Goal: Answer question/provide support

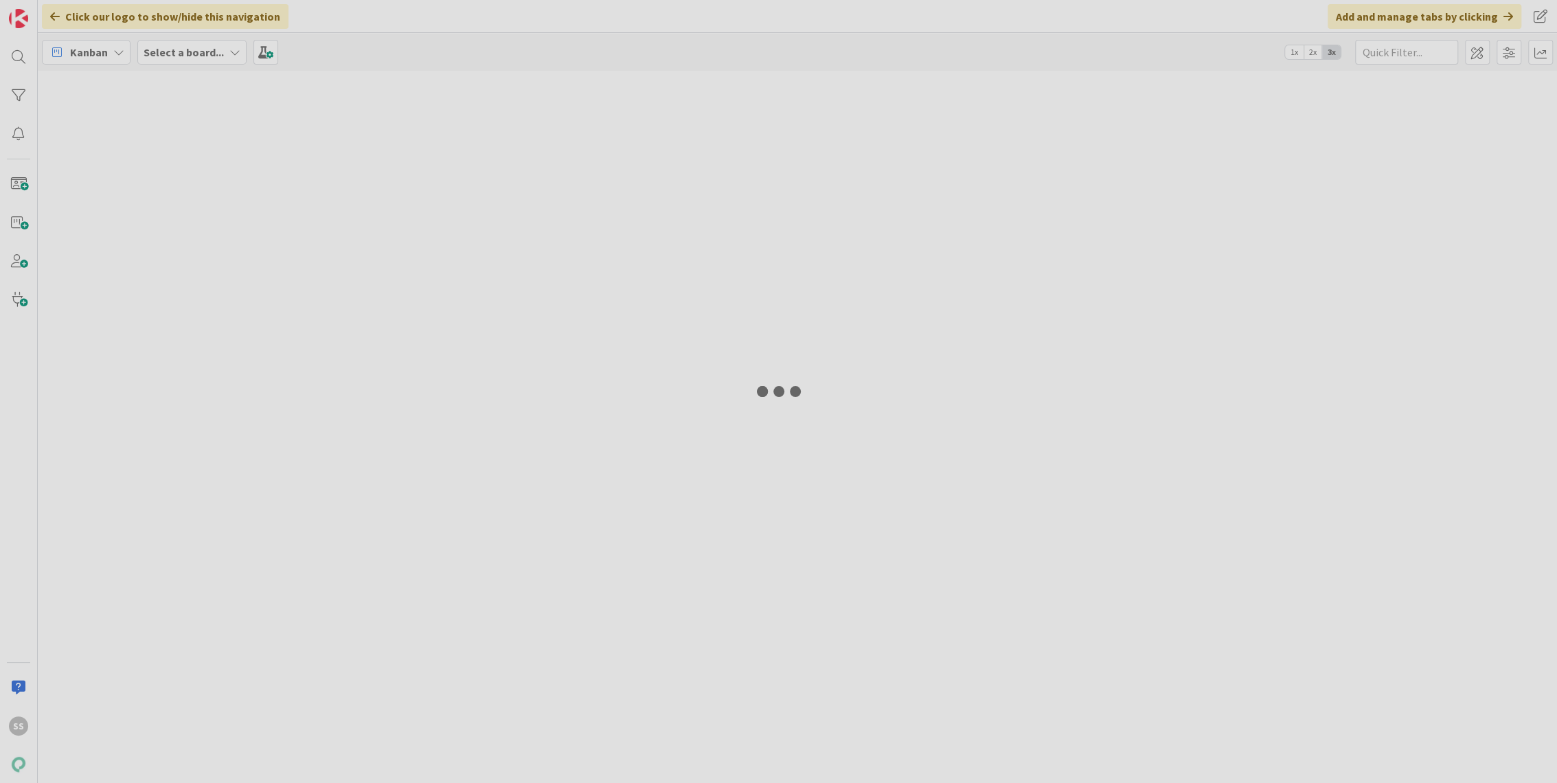
type input "irtisanominen"
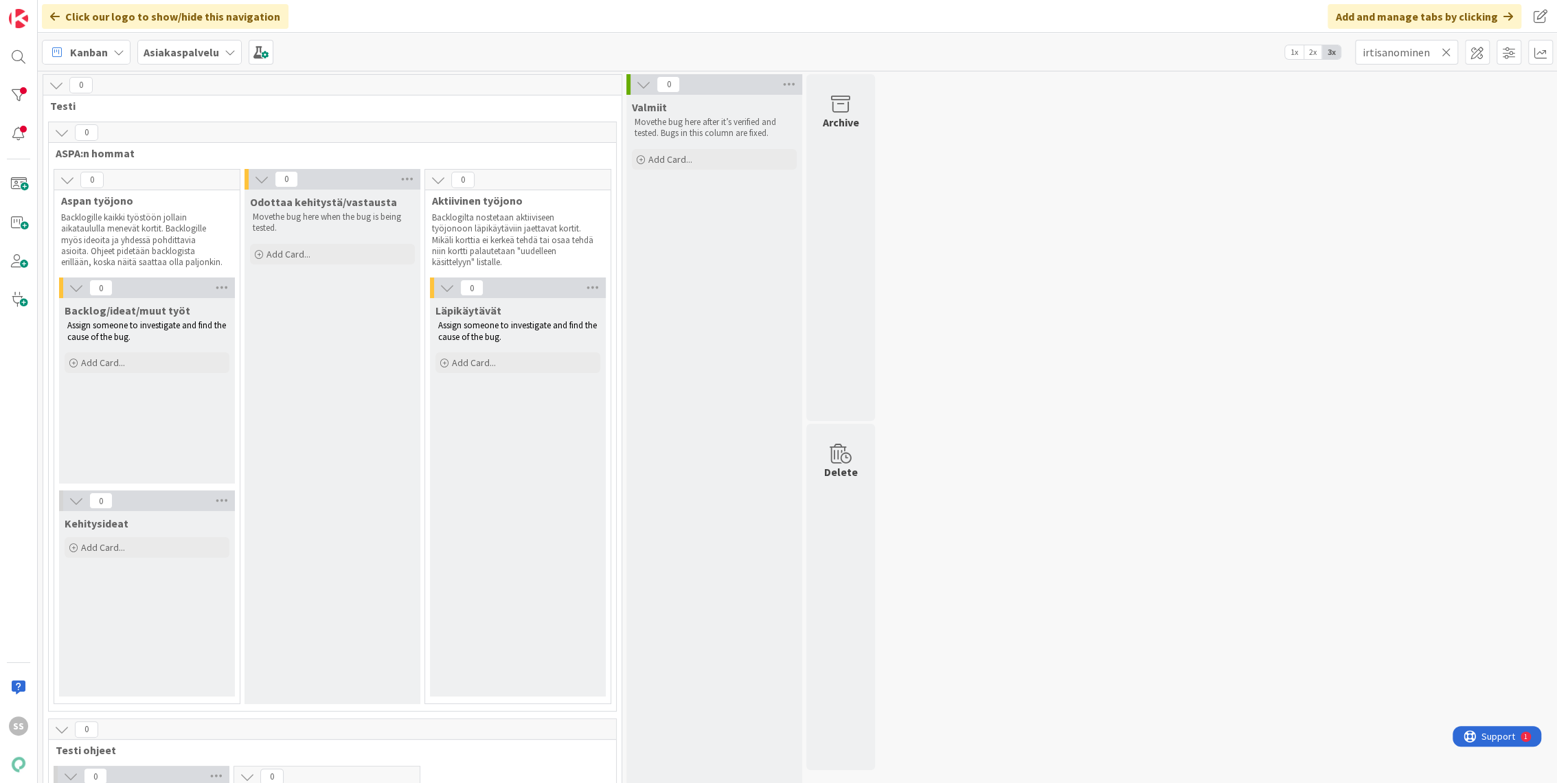
click at [181, 47] on b "Asiakaspalvelu" at bounding box center [182, 52] width 76 height 14
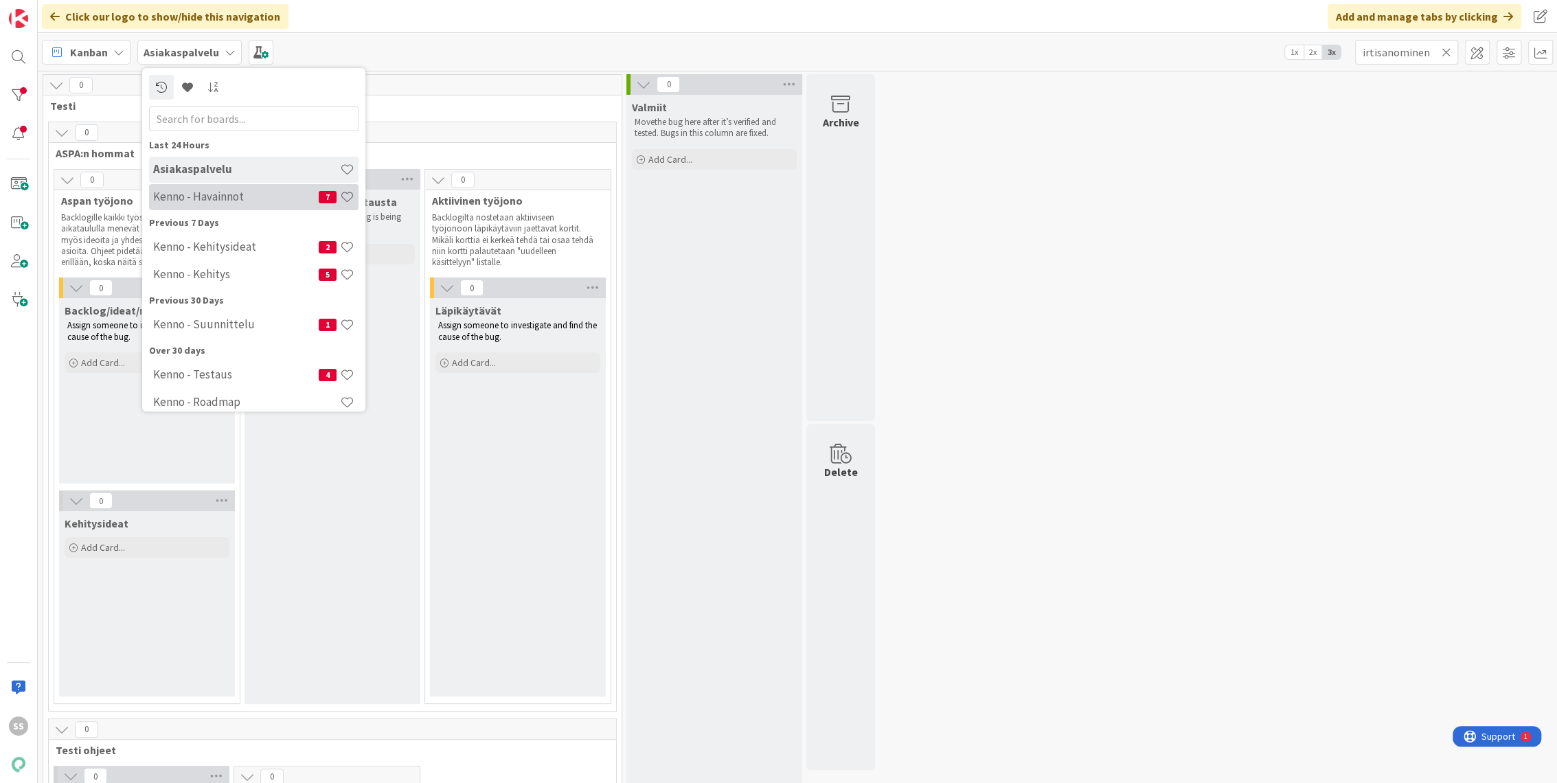
click at [204, 192] on h4 "Kenno - Havainnot" at bounding box center [235, 197] width 165 height 14
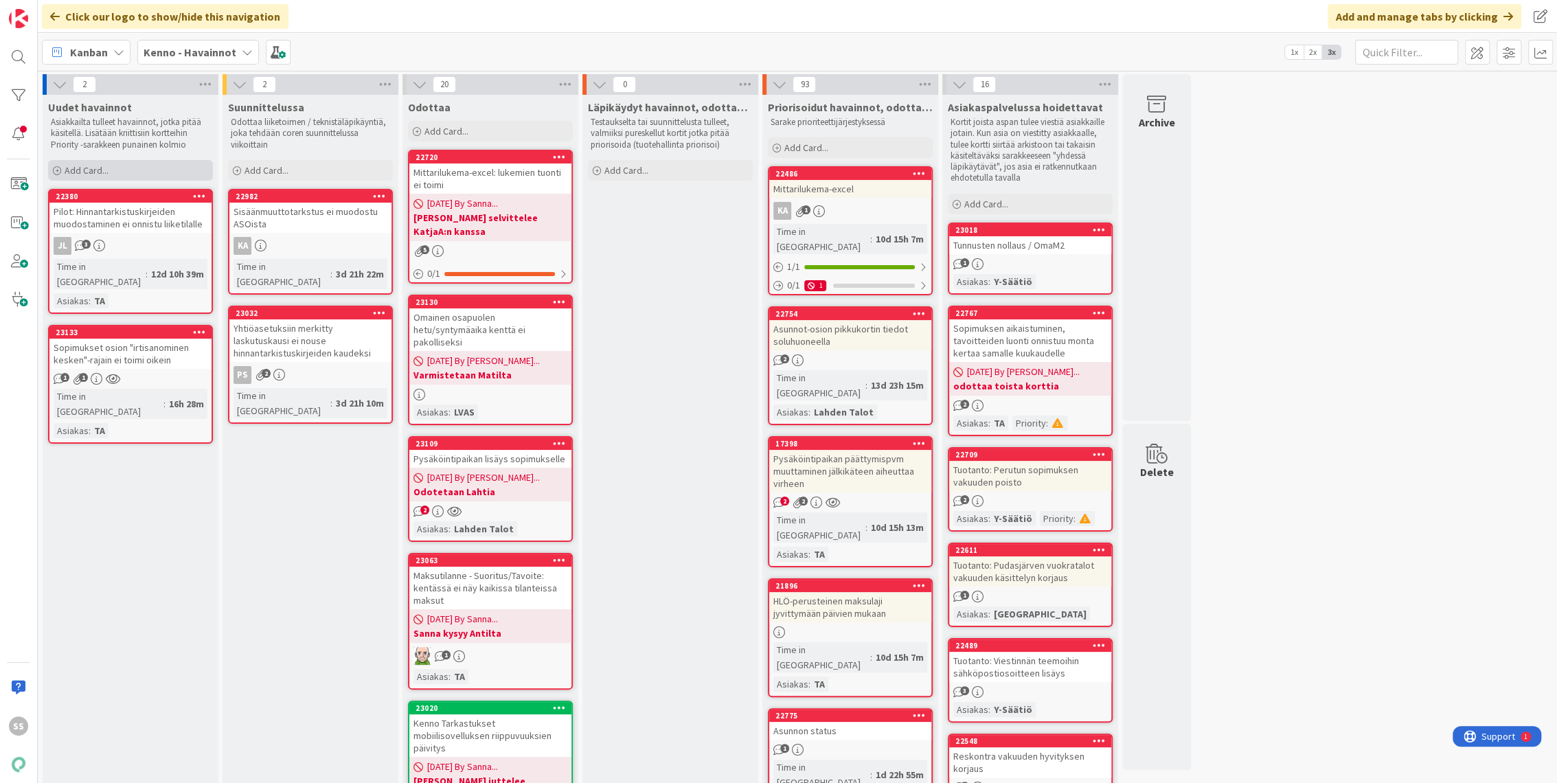
click at [97, 166] on span "Add Card..." at bounding box center [87, 170] width 44 height 12
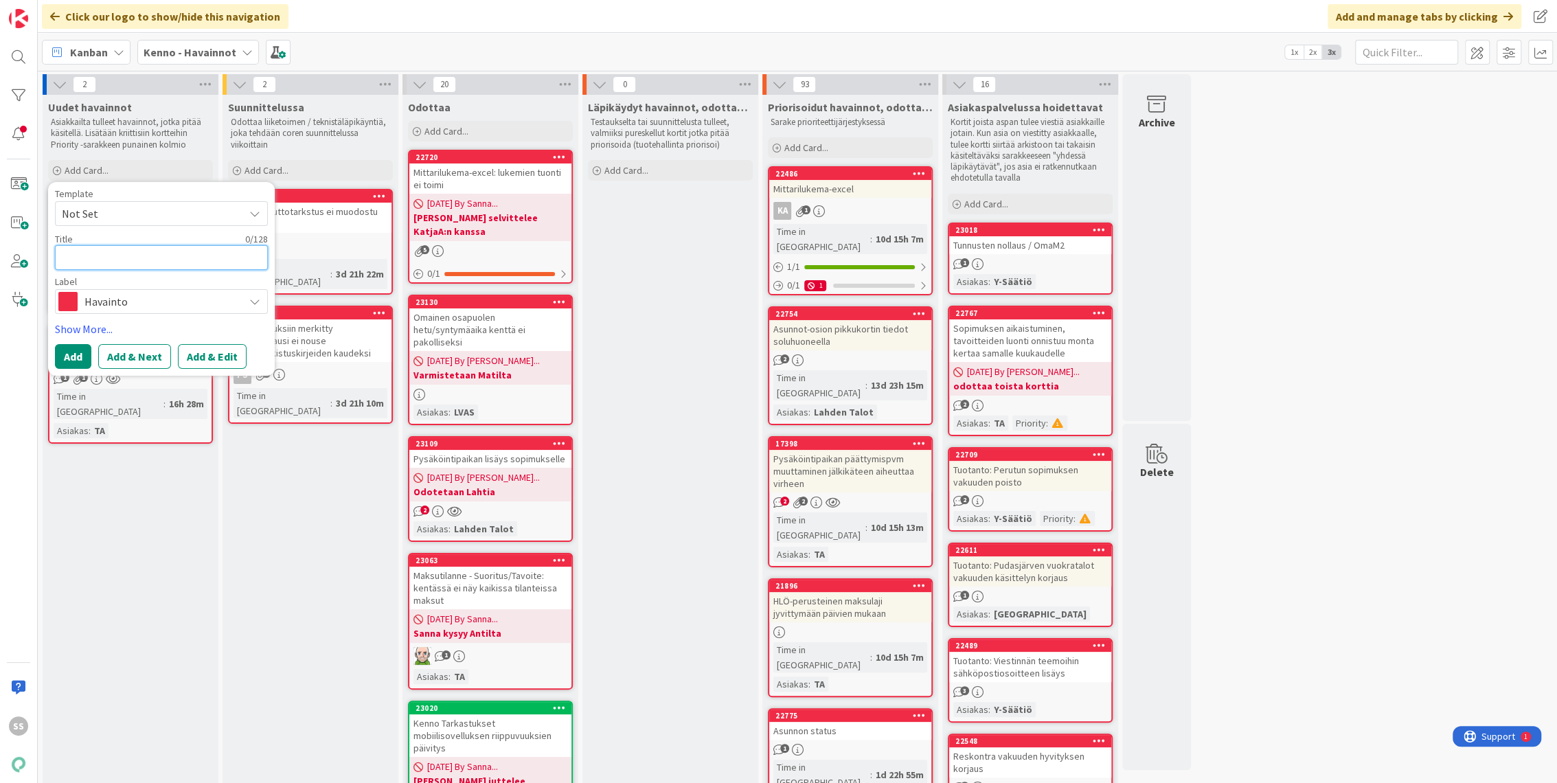
paste textarea "Pilotin asukassivuilla kahden osapuolen irtisanominen ei onnistu"
type textarea "x"
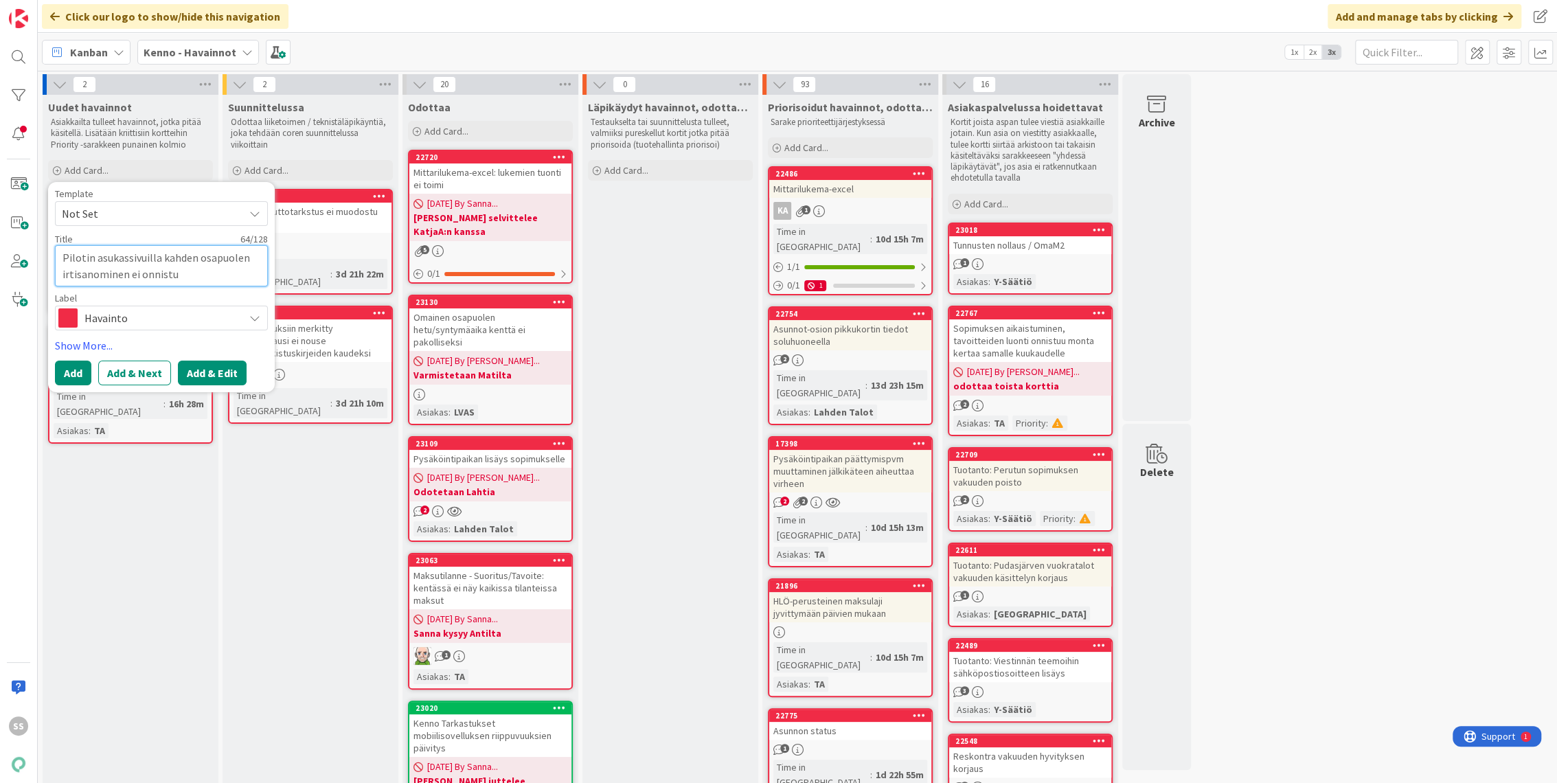
type textarea "Pilotin asukassivuilla kahden osapuolen irtisanominen ei onnistu"
click at [206, 373] on button "Add & Edit" at bounding box center [212, 372] width 69 height 25
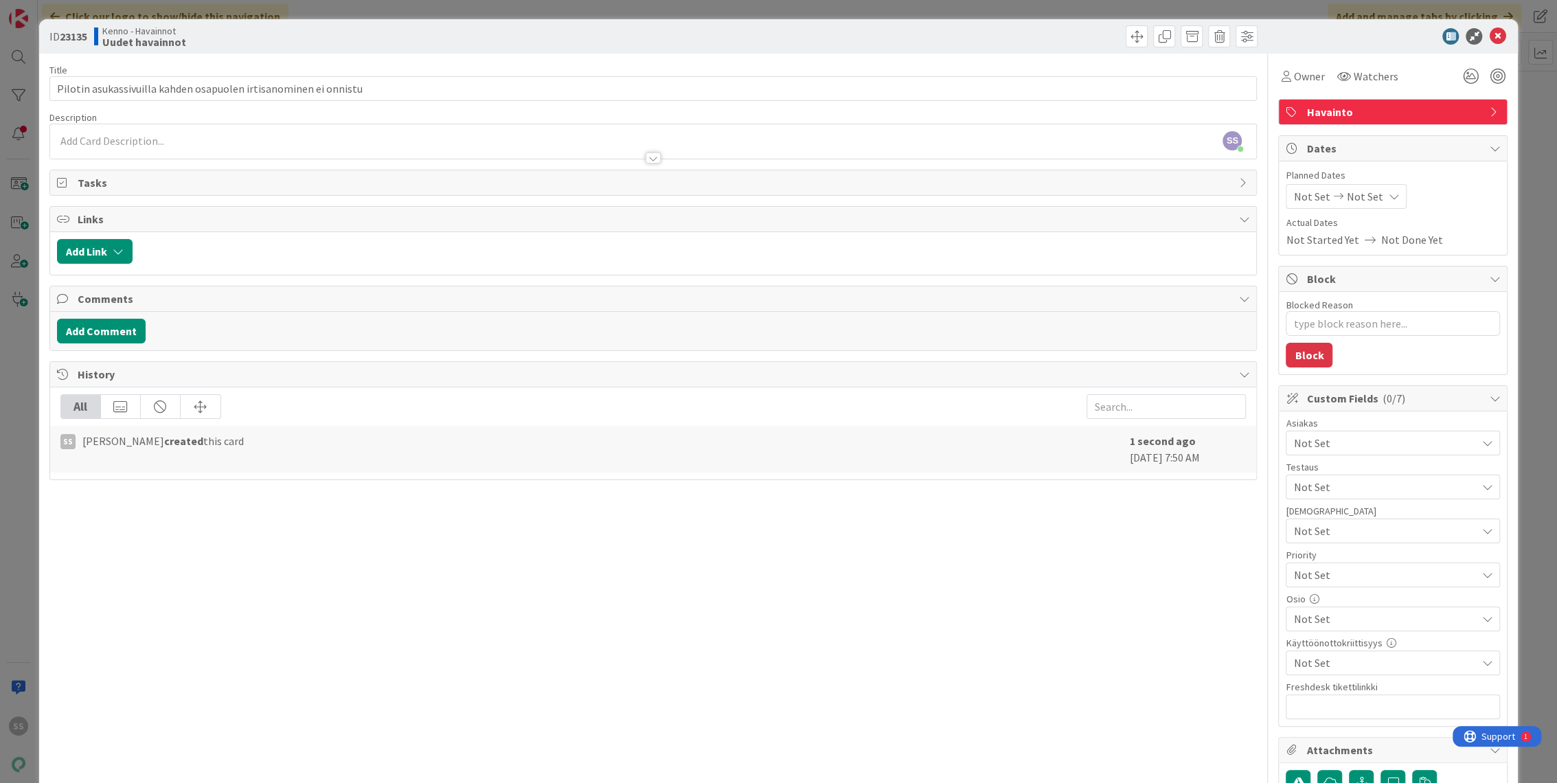
click at [337, 131] on div "SS Sonja Sainio just joined" at bounding box center [653, 141] width 1206 height 34
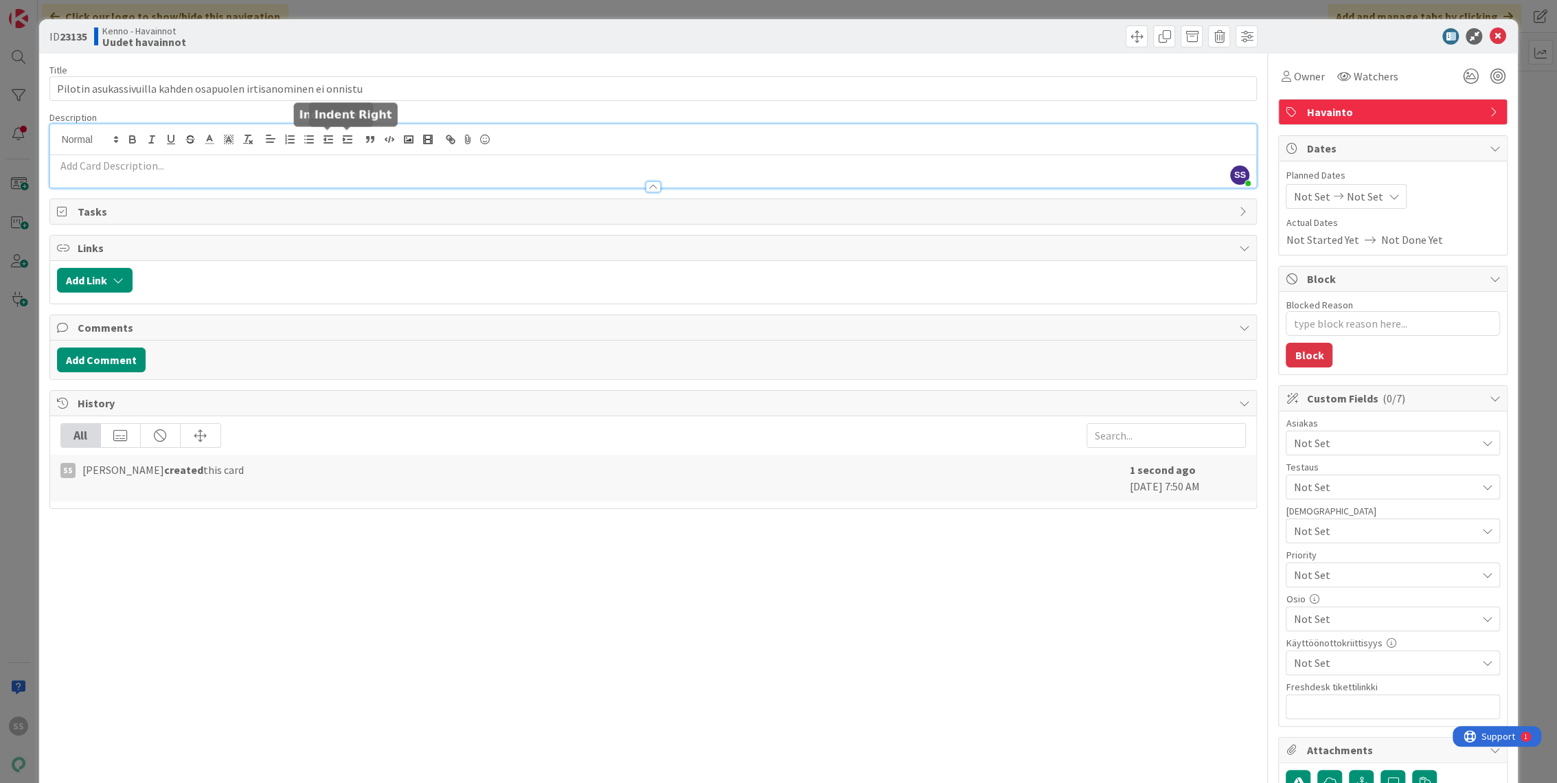
click at [326, 173] on div at bounding box center [653, 180] width 1206 height 14
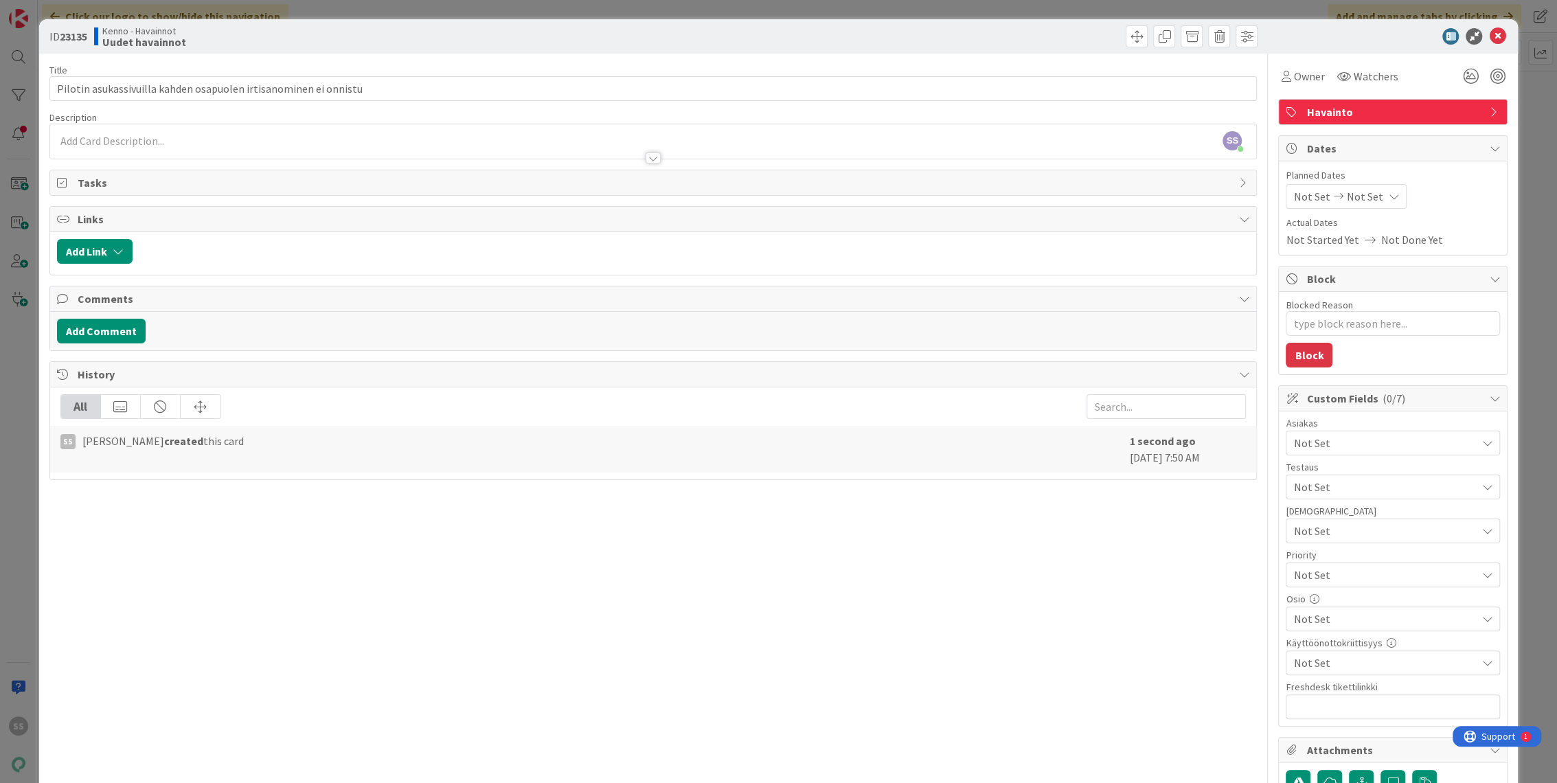
click at [335, 148] on div at bounding box center [653, 151] width 1206 height 14
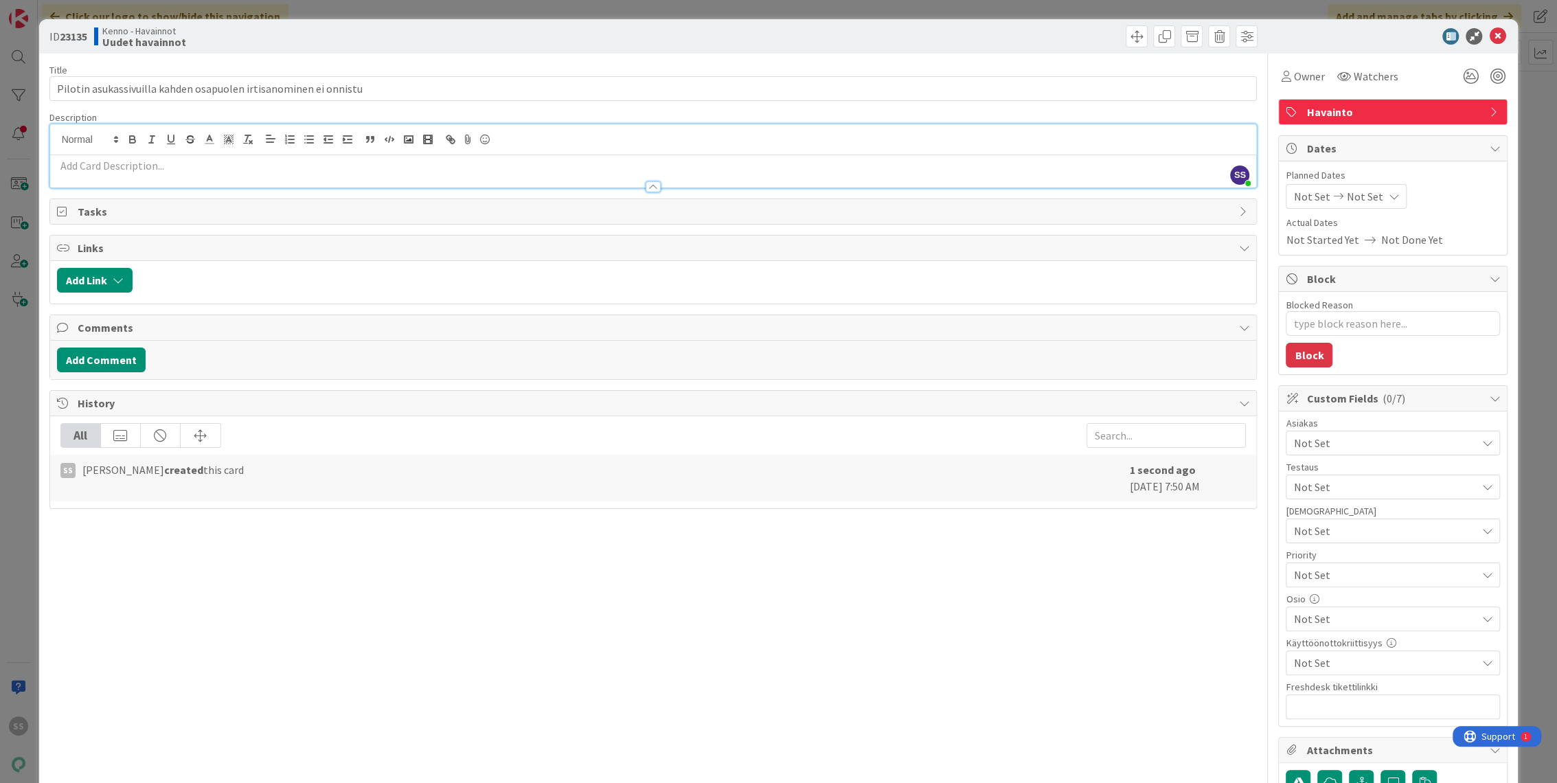
click at [279, 170] on p at bounding box center [653, 166] width 1193 height 16
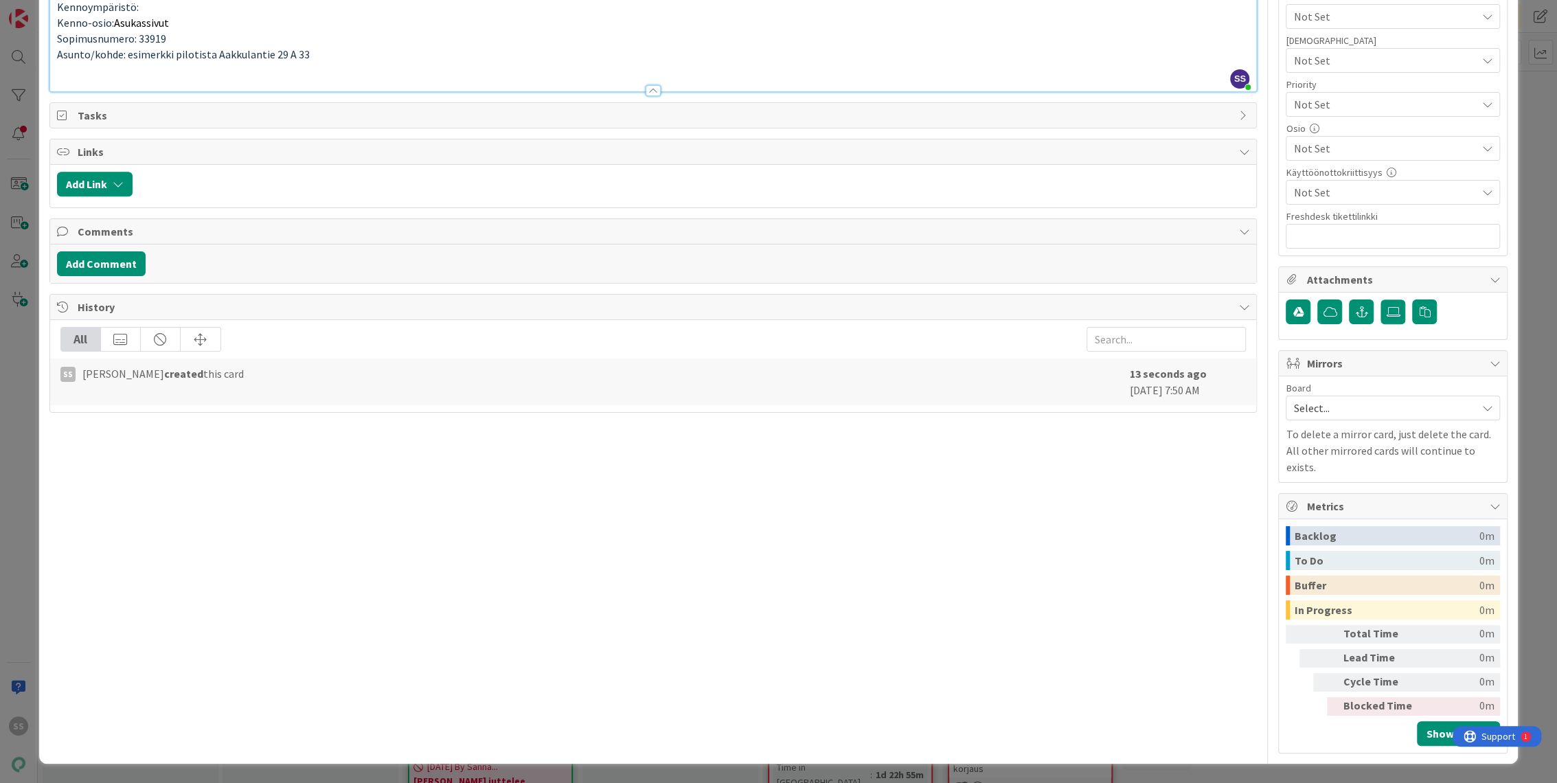
scroll to position [1983, 0]
drag, startPoint x: 257, startPoint y: 437, endPoint x: 71, endPoint y: 398, distance: 190.1
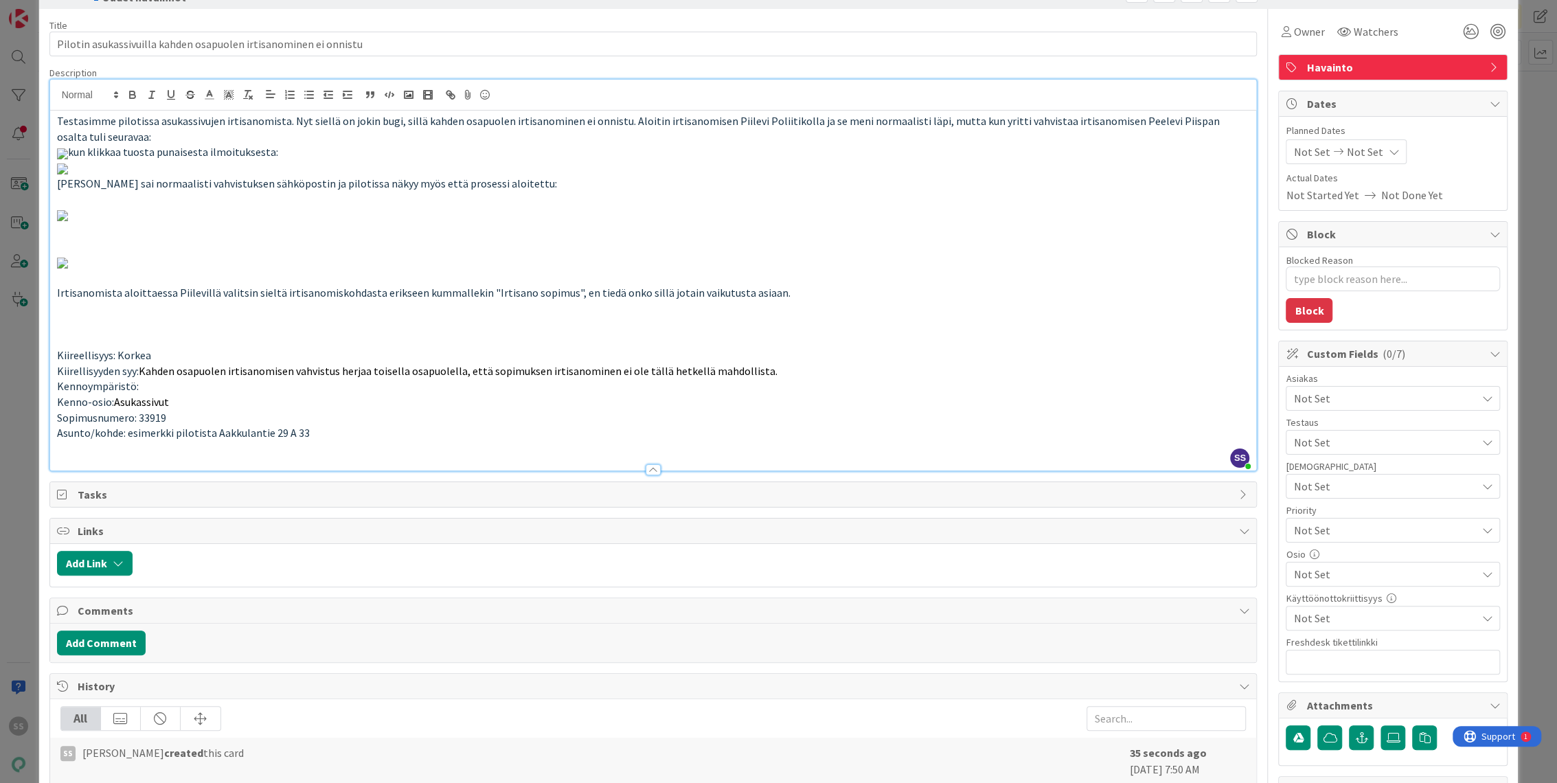
scroll to position [0, 0]
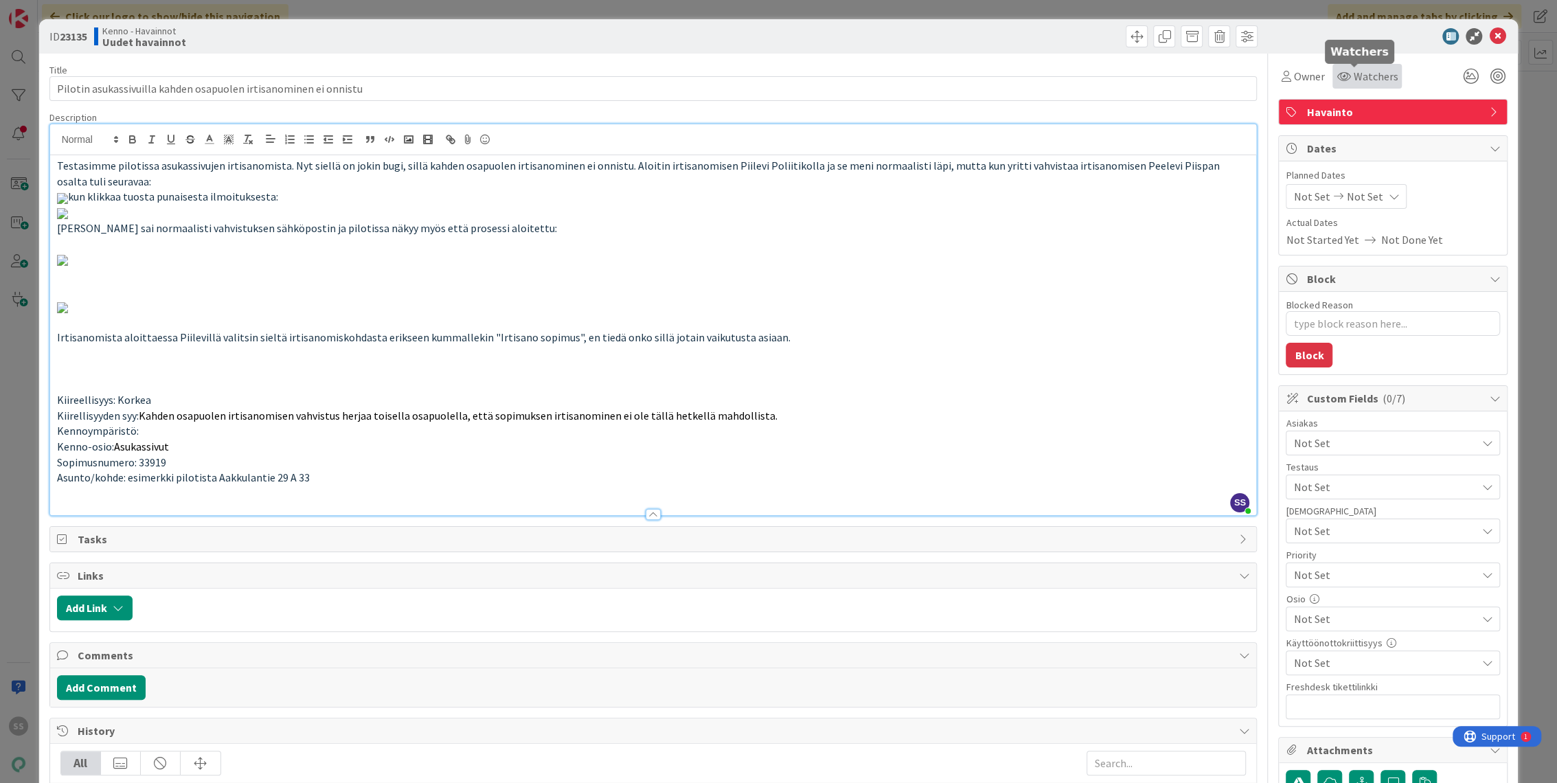
click at [1336, 73] on icon at bounding box center [1343, 76] width 14 height 11
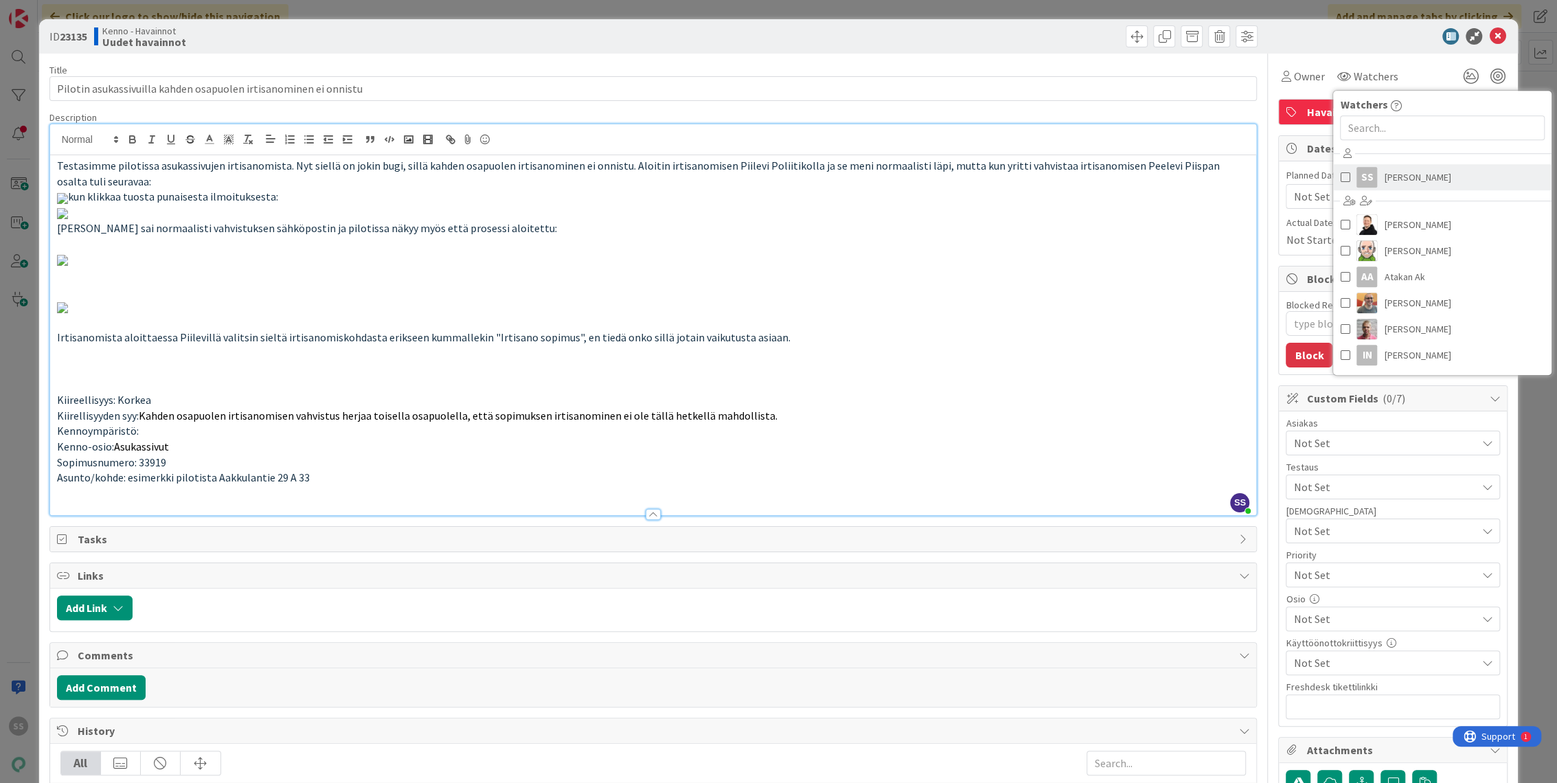
click at [1384, 180] on span "[PERSON_NAME]" at bounding box center [1417, 177] width 67 height 21
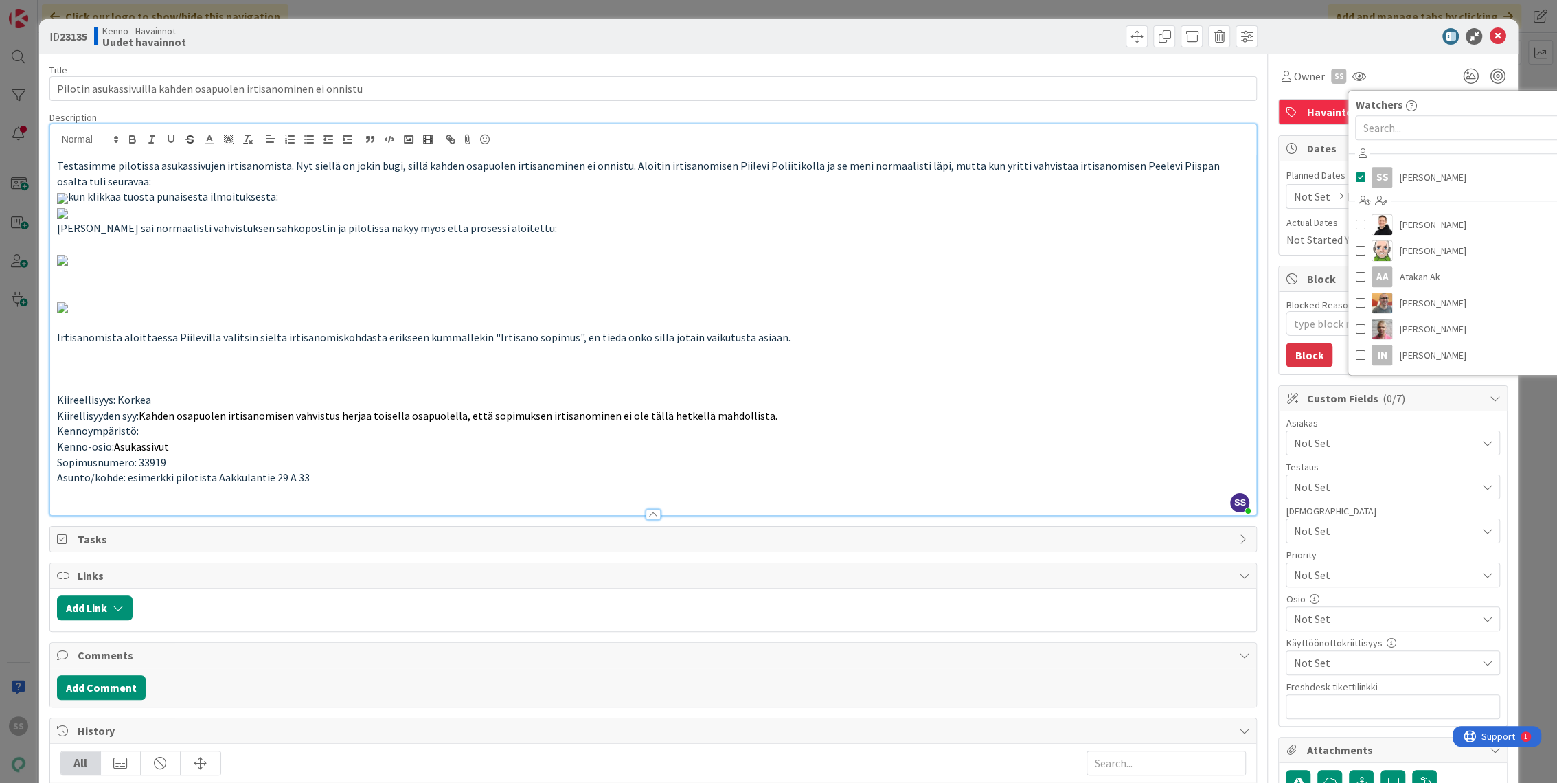
click at [1322, 439] on span "Not Set" at bounding box center [1384, 443] width 183 height 16
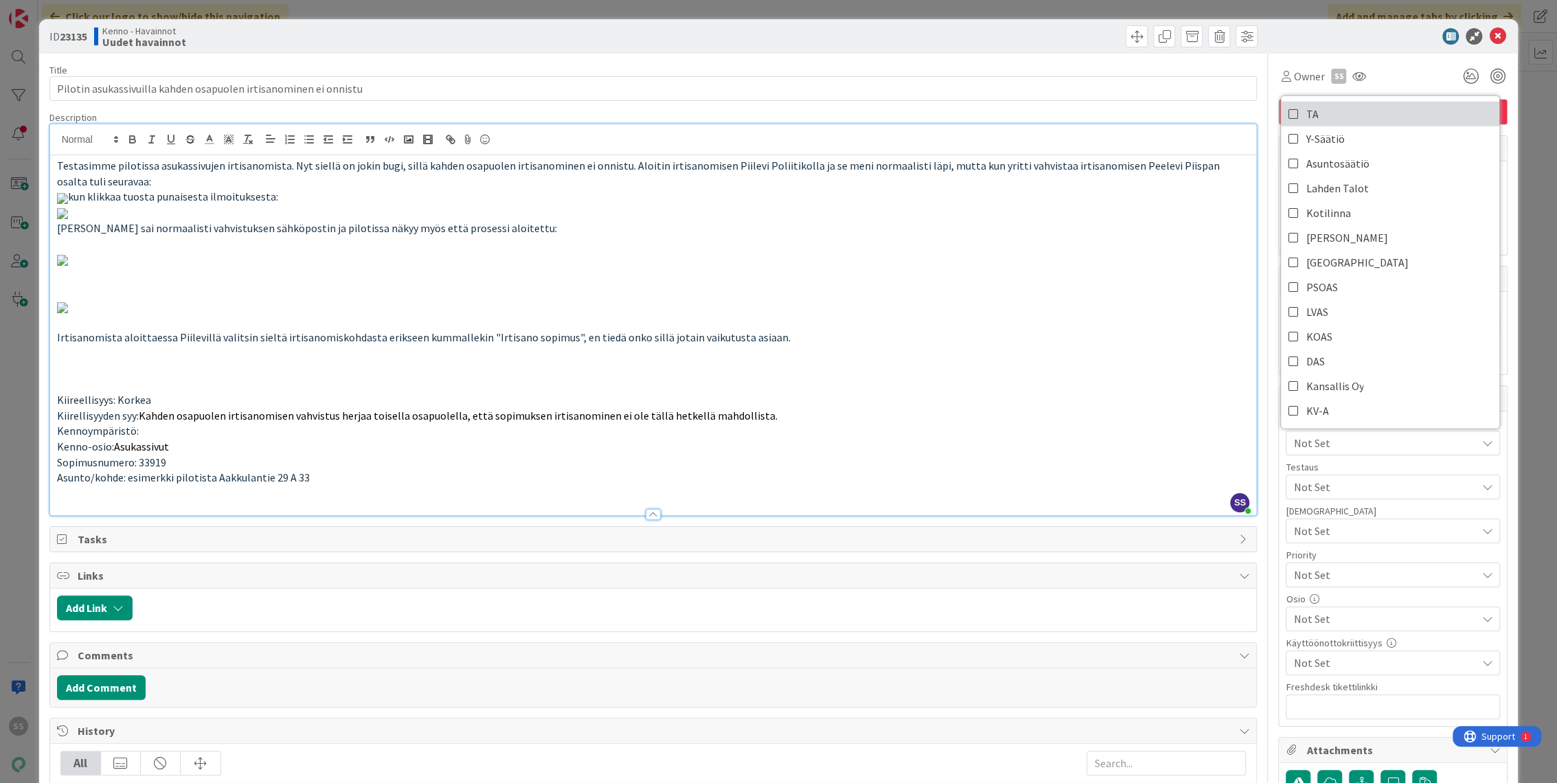
click at [1313, 118] on link "TA" at bounding box center [1390, 114] width 218 height 25
type textarea "x"
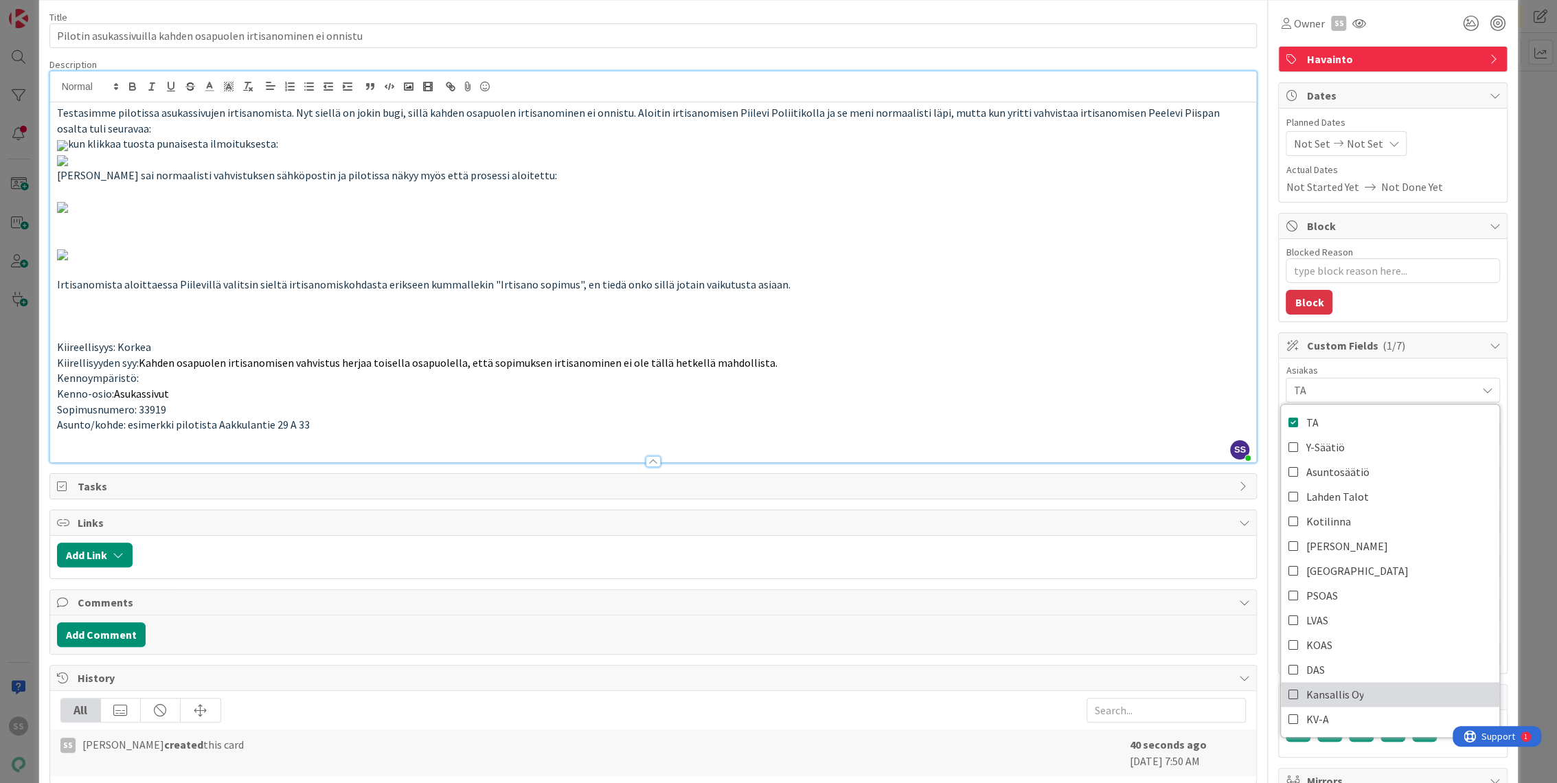
scroll to position [76, 0]
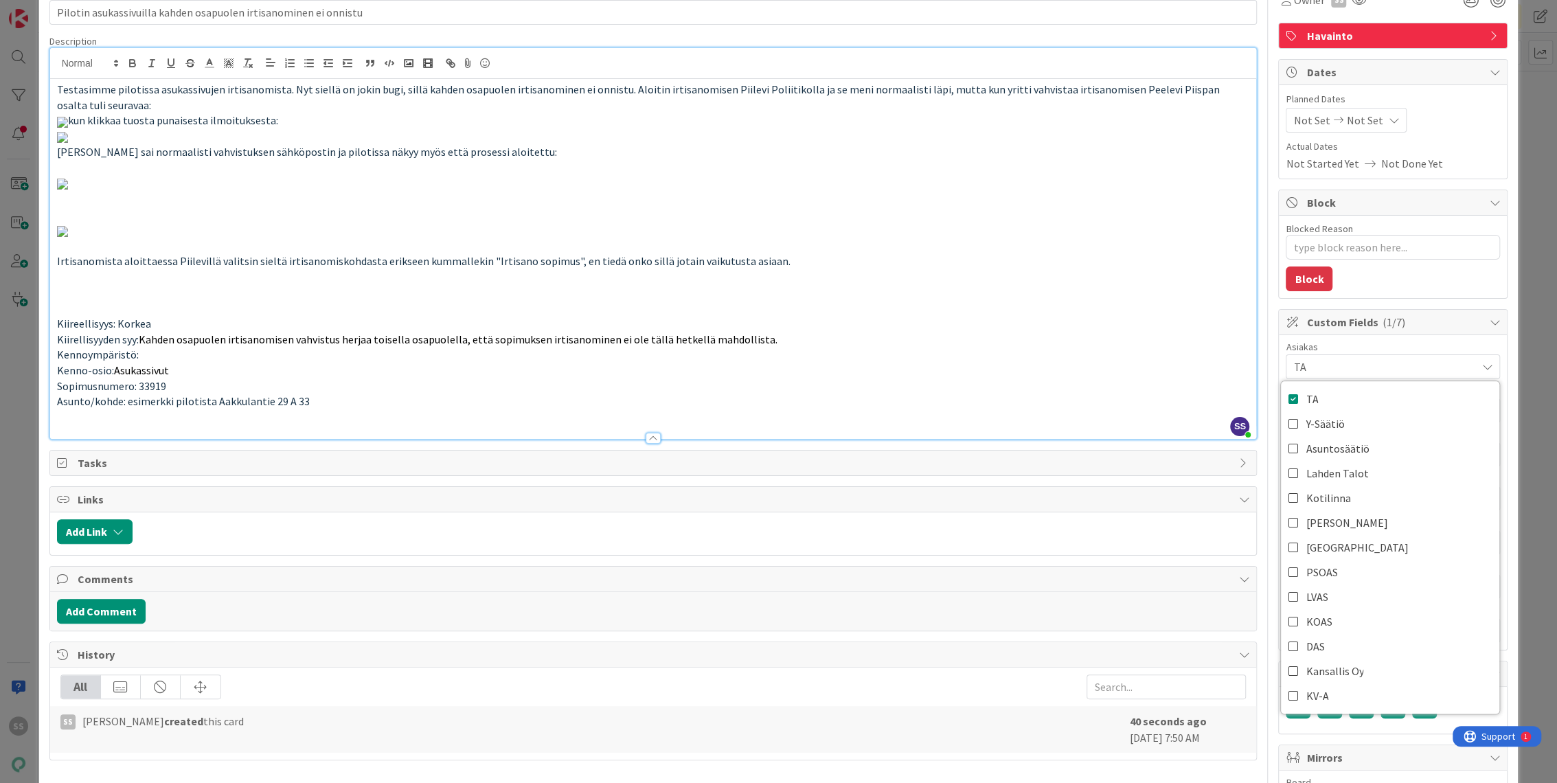
click at [1184, 128] on p "kun klikkaa tuosta punaisesta ilmoituksesta:" at bounding box center [653, 121] width 1193 height 16
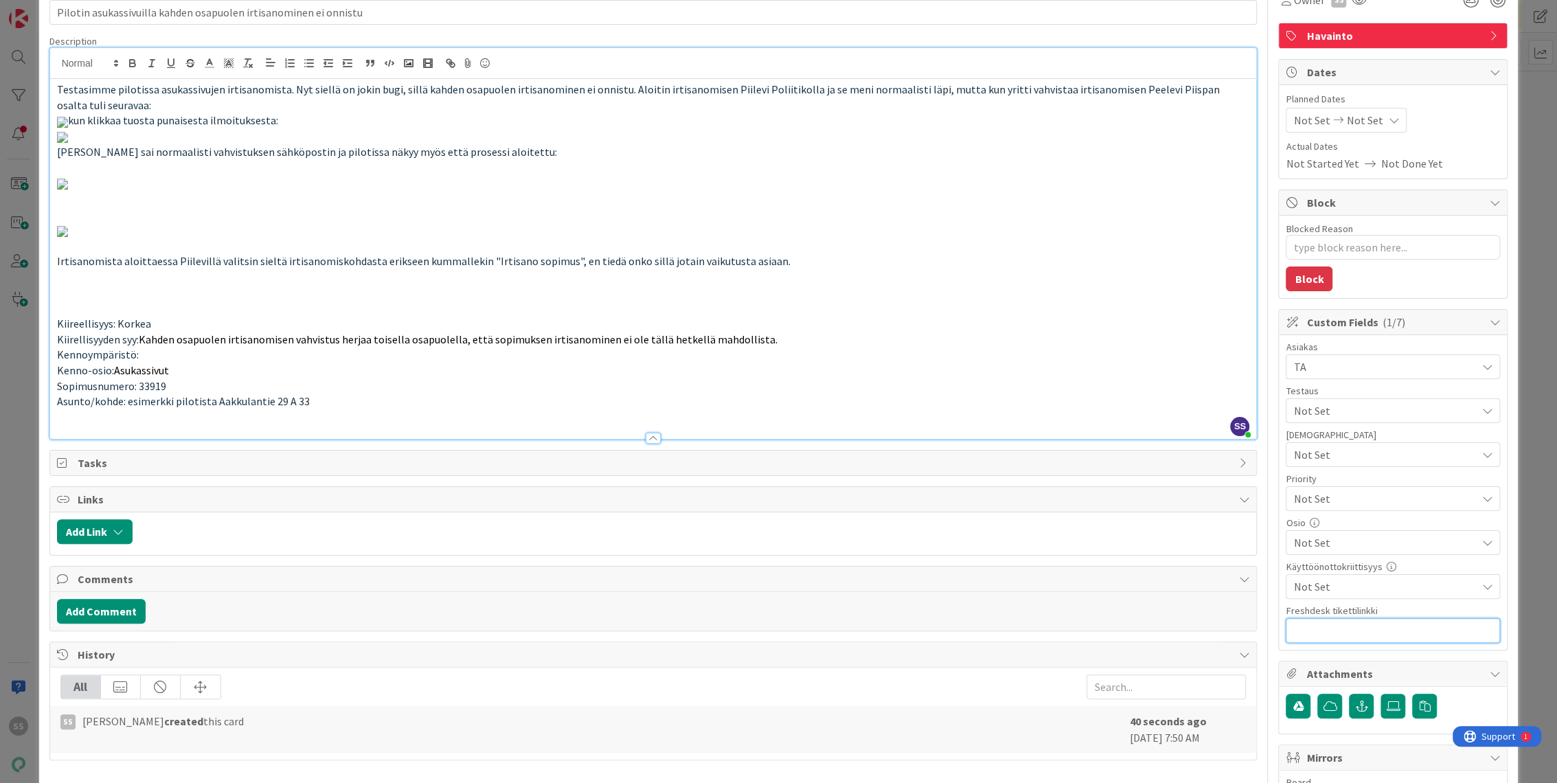
click at [1358, 621] on input "text" at bounding box center [1392, 630] width 214 height 25
paste input "https://pandia-help.freshdesk.com/a/tickets/131698"
type input "https://pandia-help.freshdesk.com/a/tickets/131698"
type textarea "x"
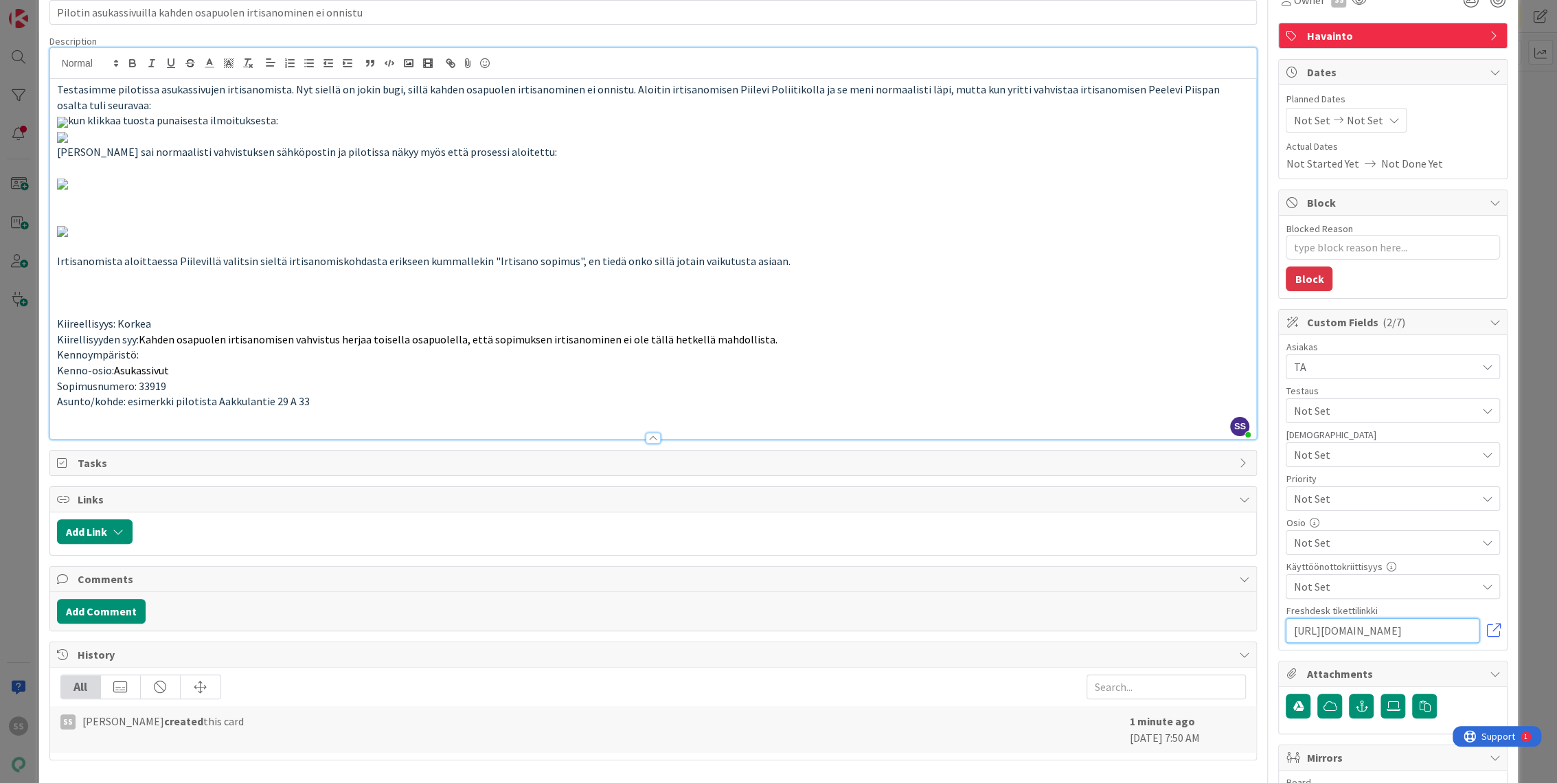
type input "https://pandia-help.freshdesk.com/a/tickets/131698"
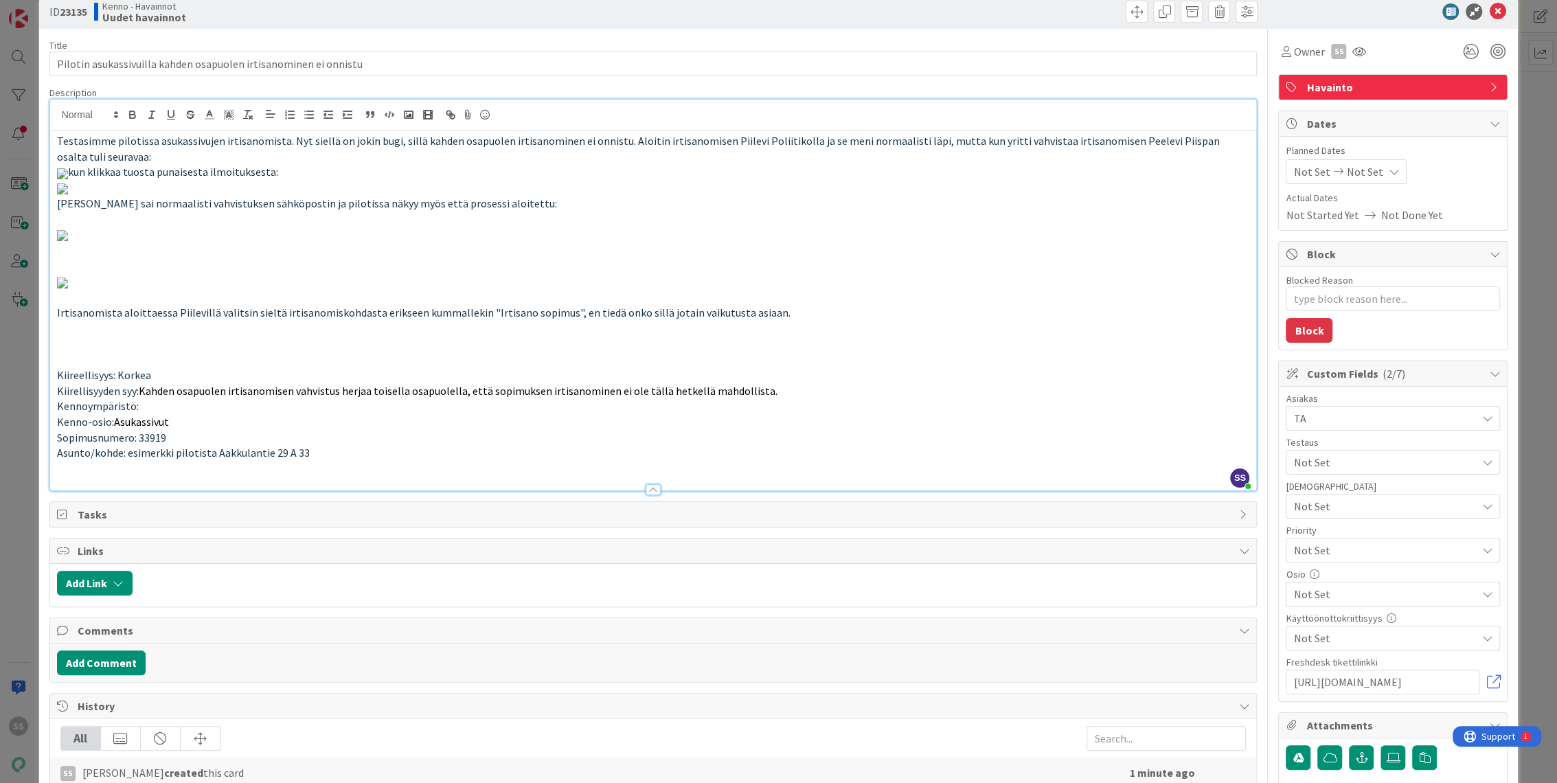
scroll to position [0, 0]
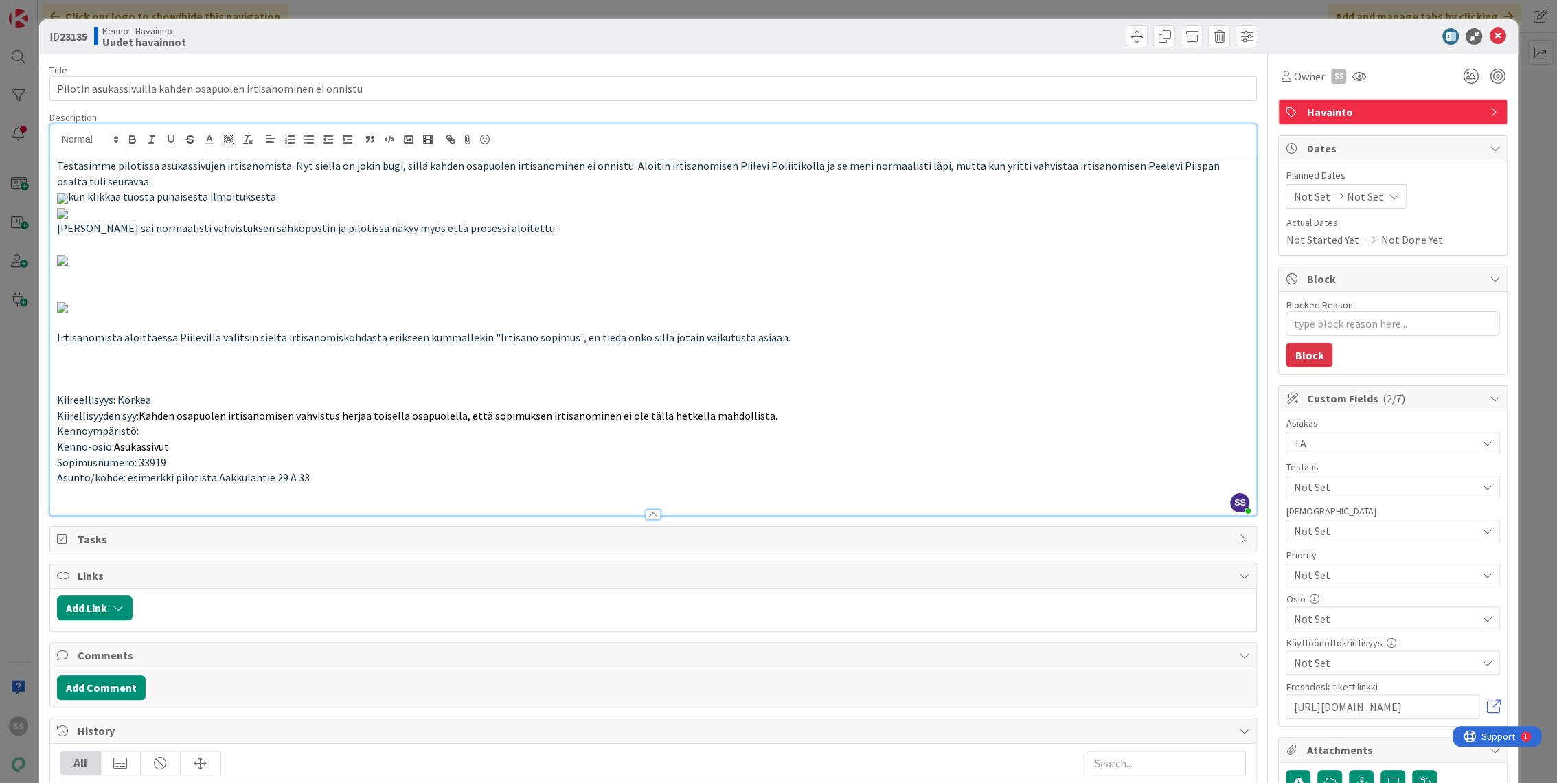
click at [1366, 487] on span "Not Set" at bounding box center [1384, 487] width 183 height 16
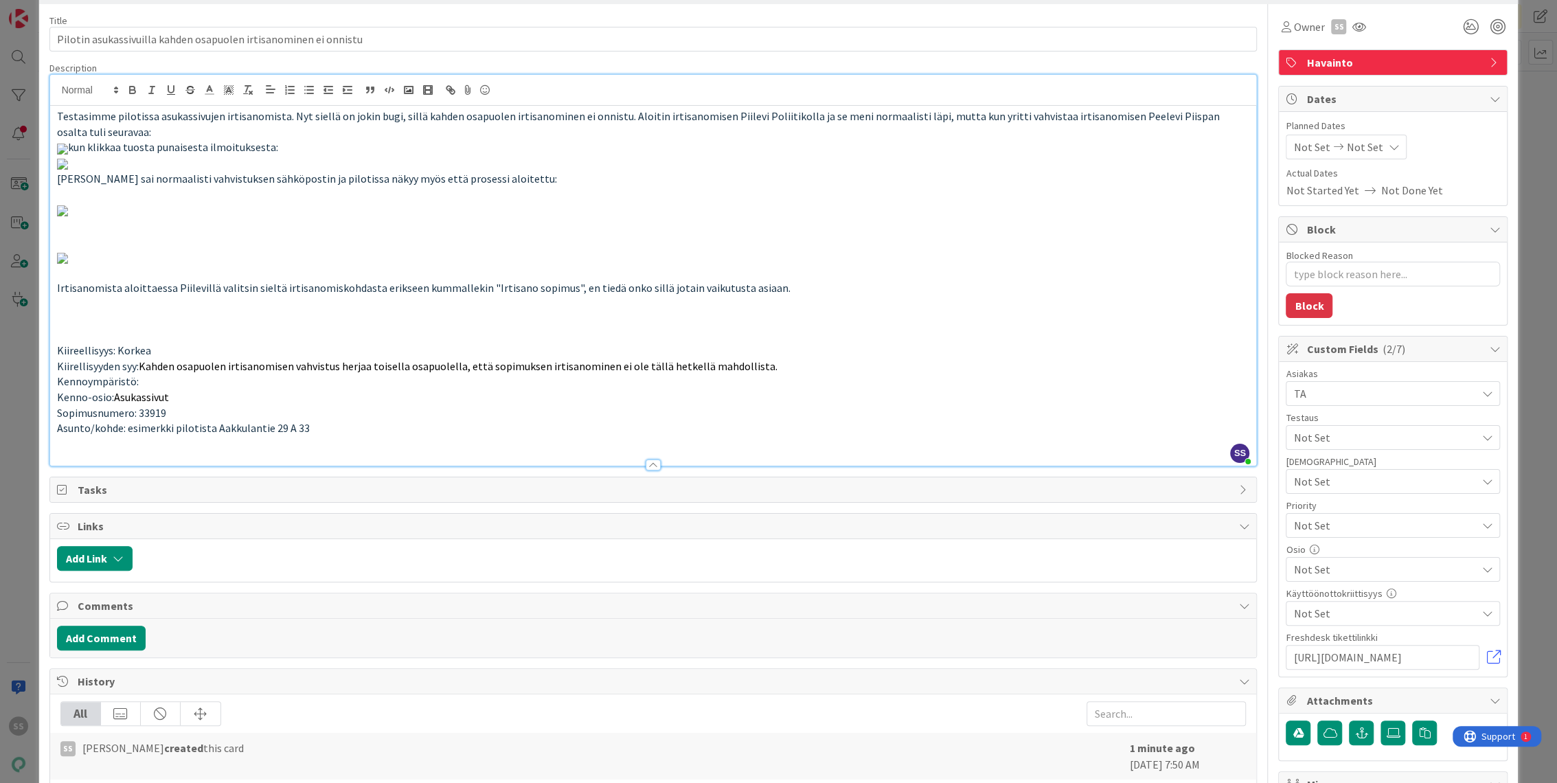
scroll to position [76, 0]
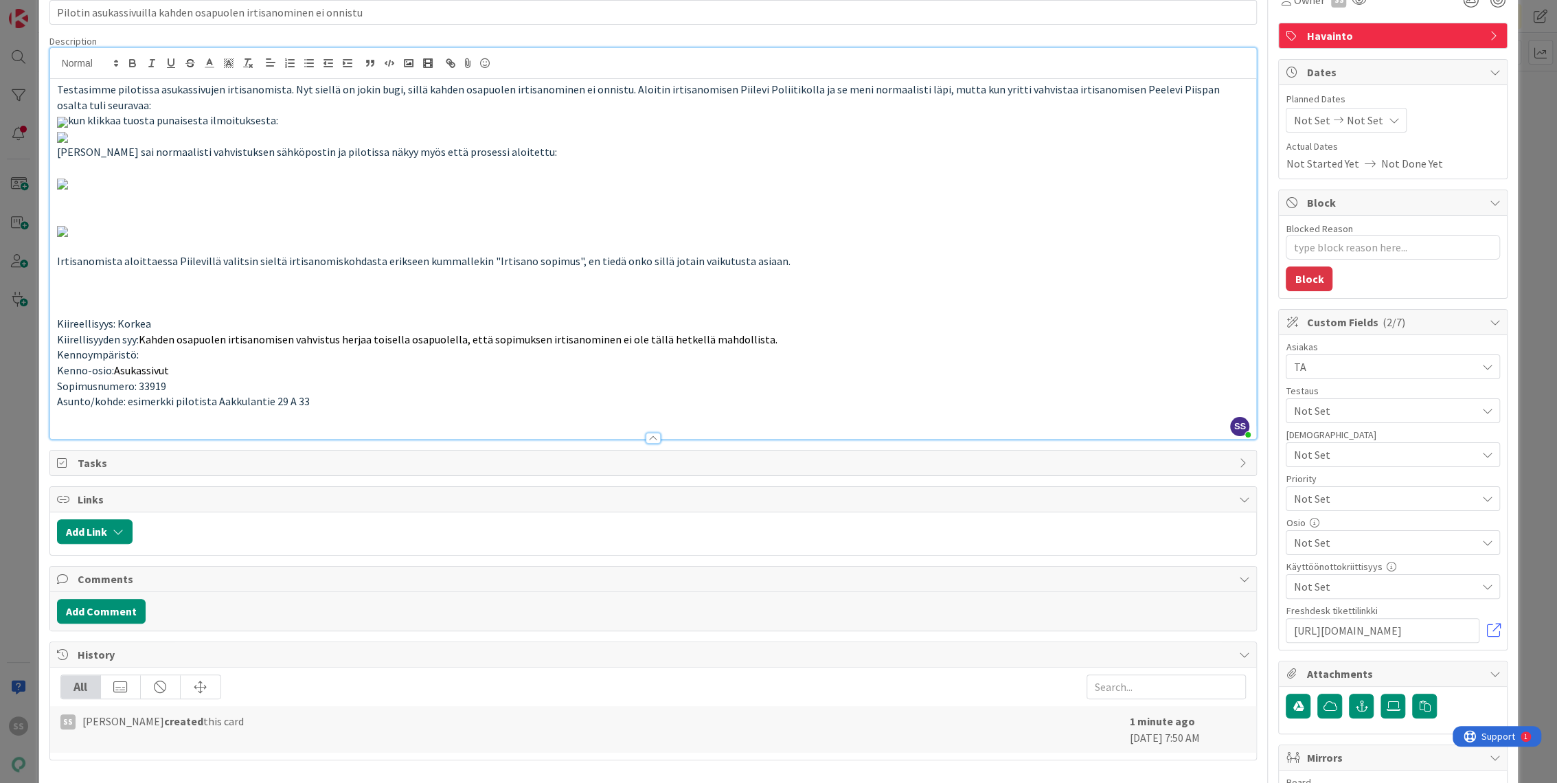
click at [1390, 558] on div "Asiakas TA TA Y-Säätiö Asuntosäätiö Lahden Talot Kotilinna JOO Pudasjärvi PSOAS…" at bounding box center [1392, 492] width 214 height 301
click at [1396, 538] on span "Not Set" at bounding box center [1384, 542] width 183 height 16
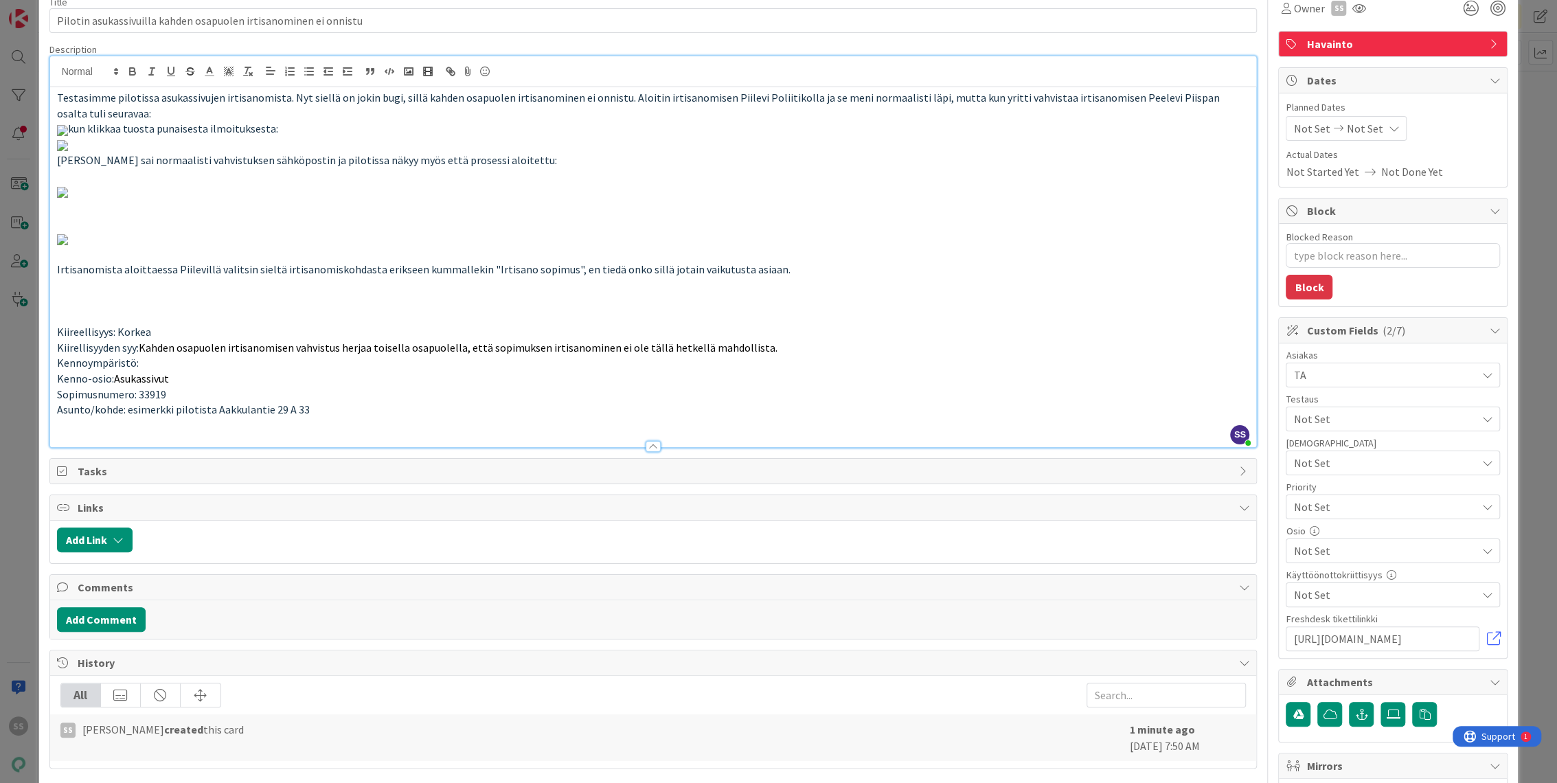
scroll to position [0, 0]
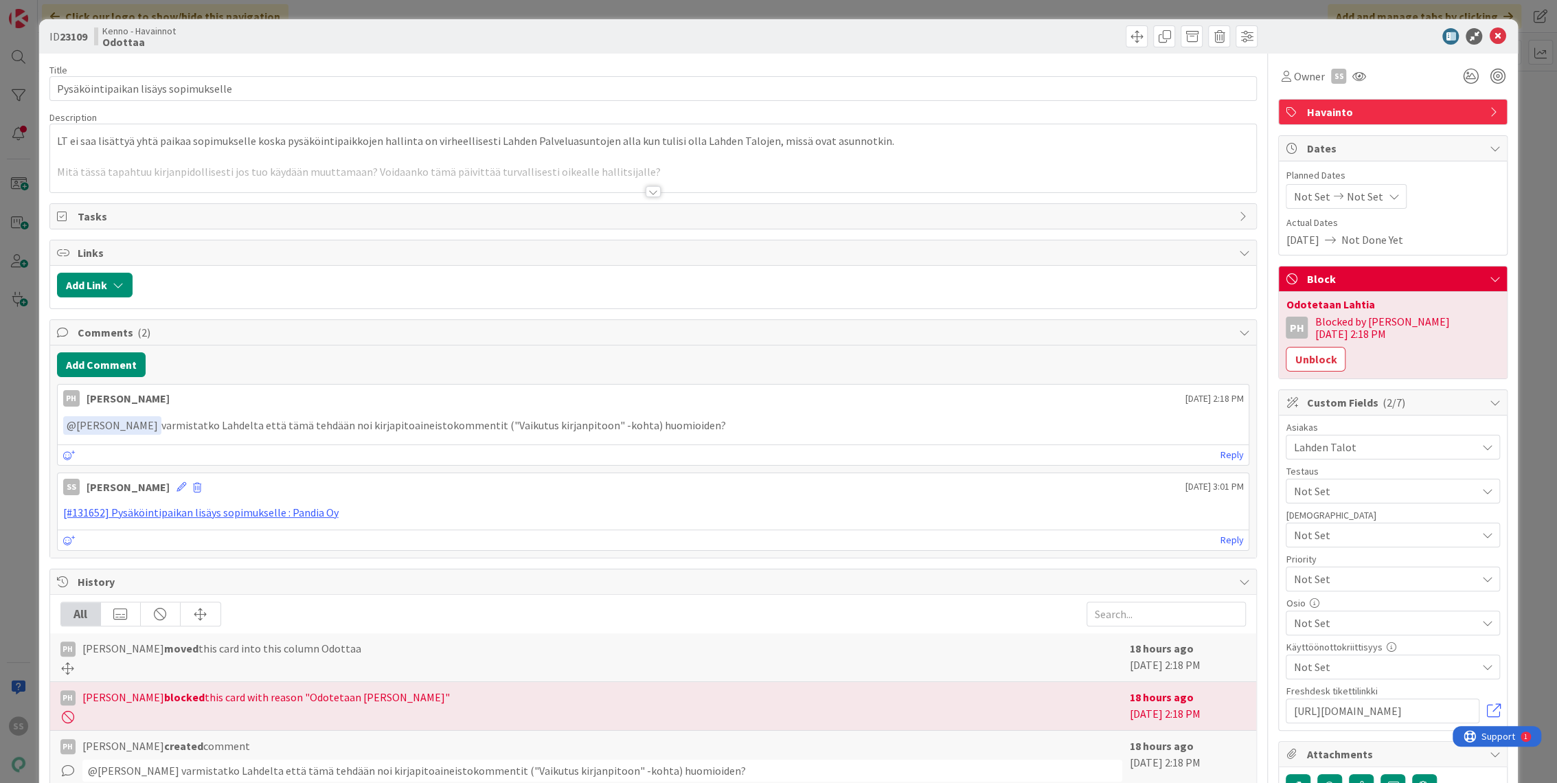
click at [645, 190] on div at bounding box center [652, 191] width 15 height 11
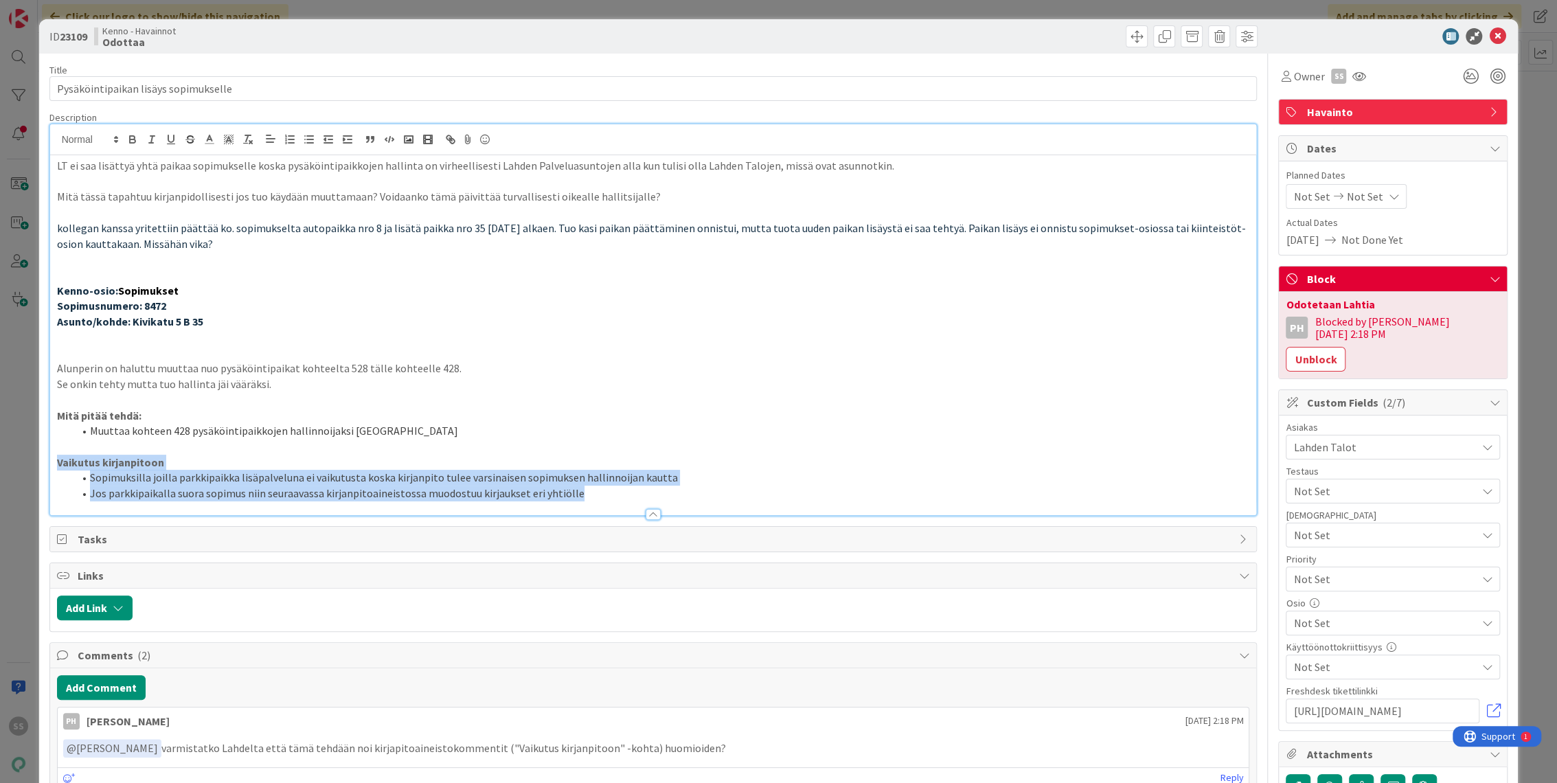
drag, startPoint x: 578, startPoint y: 496, endPoint x: 58, endPoint y: 468, distance: 520.6
click at [58, 468] on div "LT ei saa lisättyä yhtä paikaa sopimukselle koska pysäköintipaikkojen hallinta …" at bounding box center [653, 335] width 1206 height 360
copy div "Vaikutus kirjanpitoon Sopimuksilla joilla parkkipaikka lisäpalveluna ei vaikutu…"
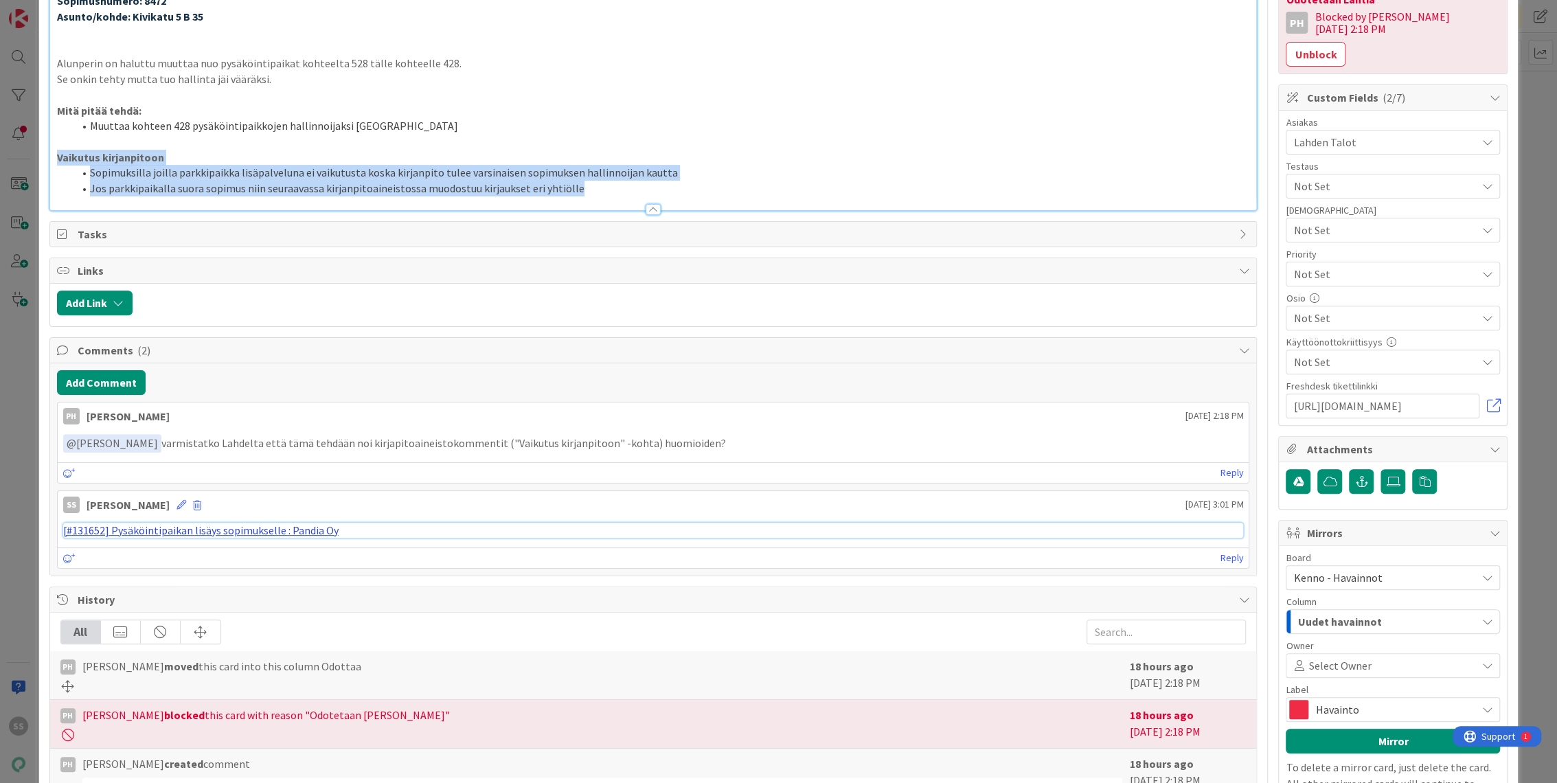
click at [192, 529] on link "[#131652] Pysäköintipaikan lisäys sopimukselle : Pandia Oy" at bounding box center [200, 530] width 275 height 14
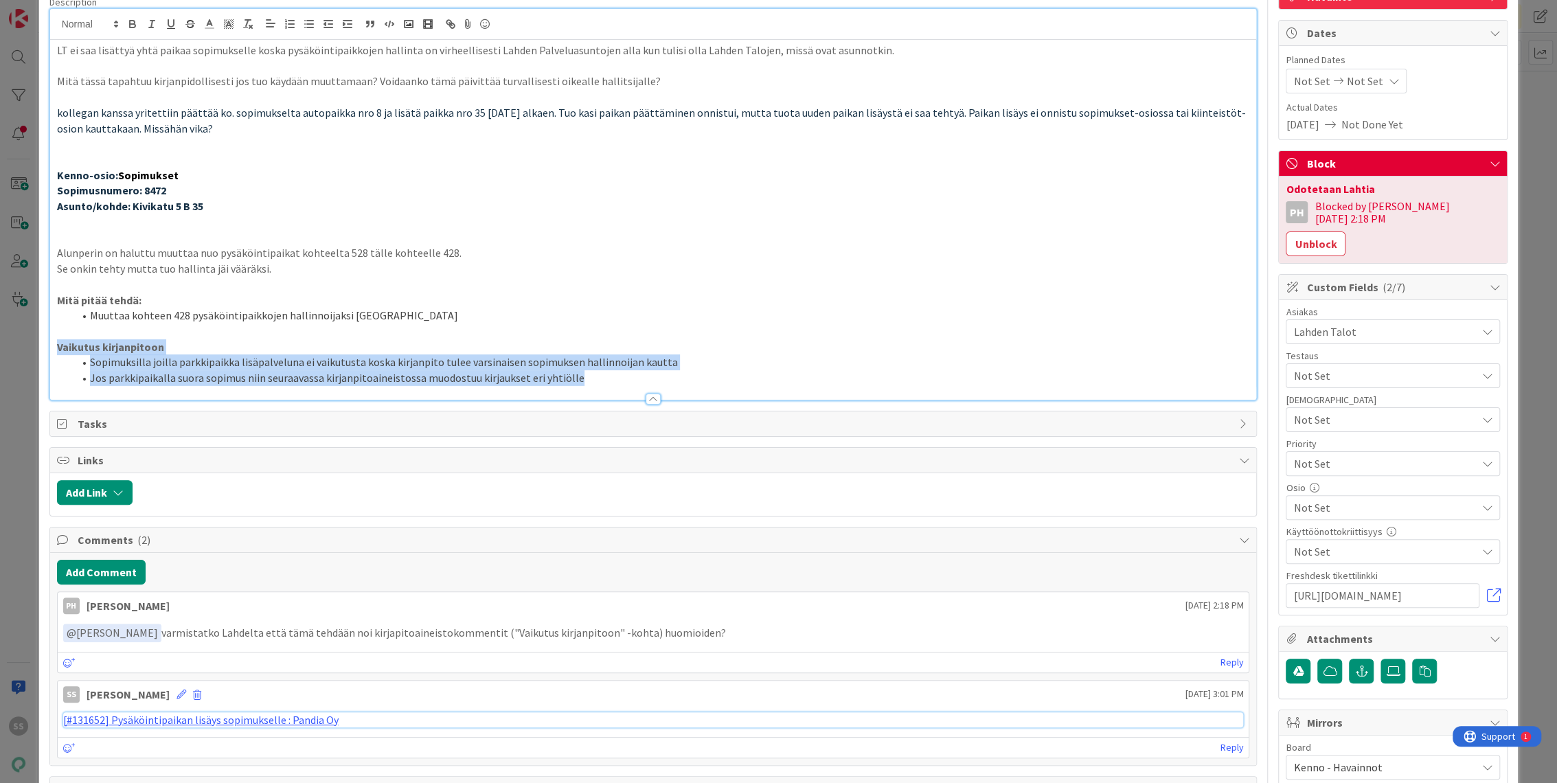
scroll to position [0, 0]
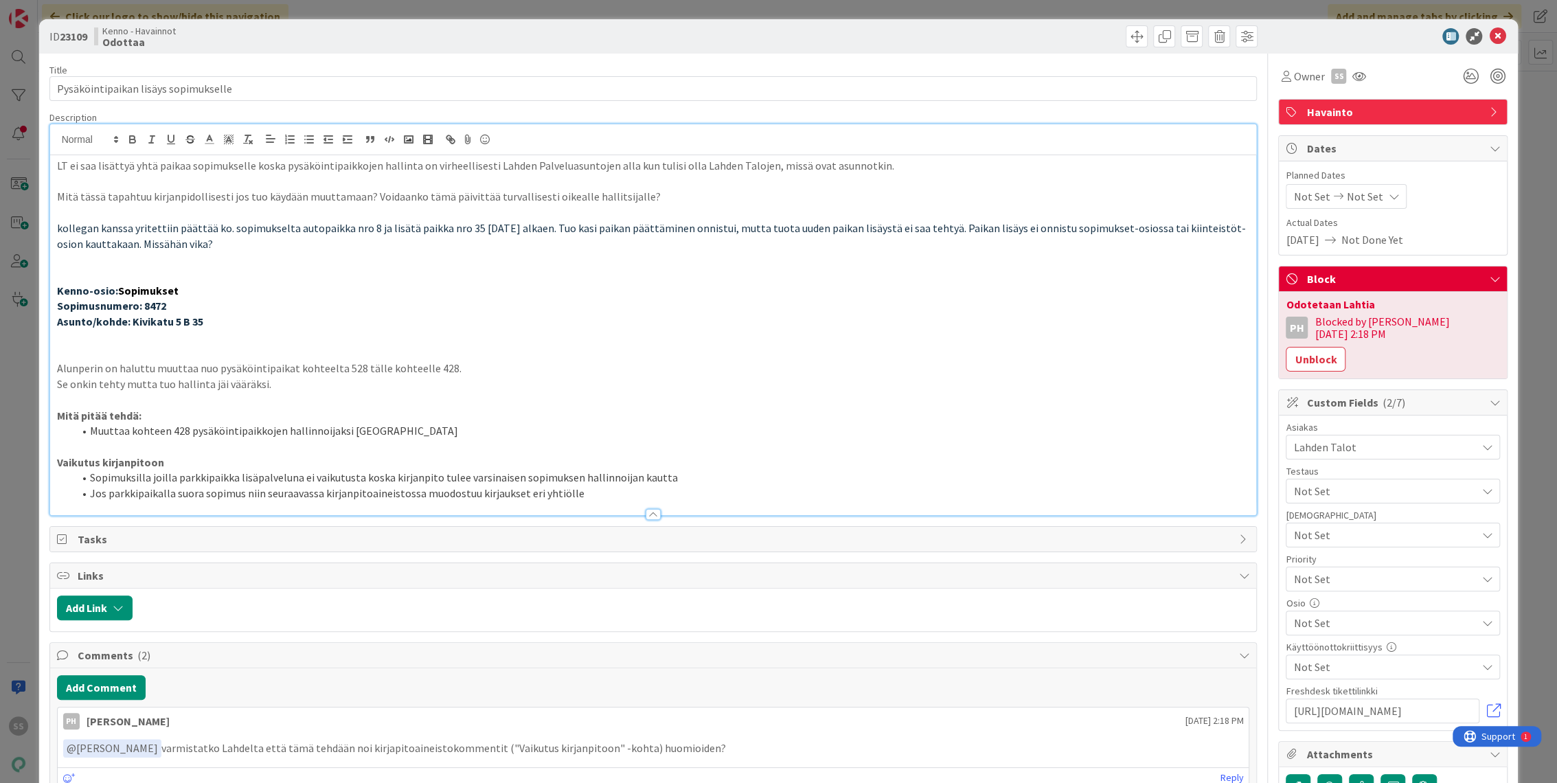
click at [737, 330] on p at bounding box center [653, 338] width 1193 height 16
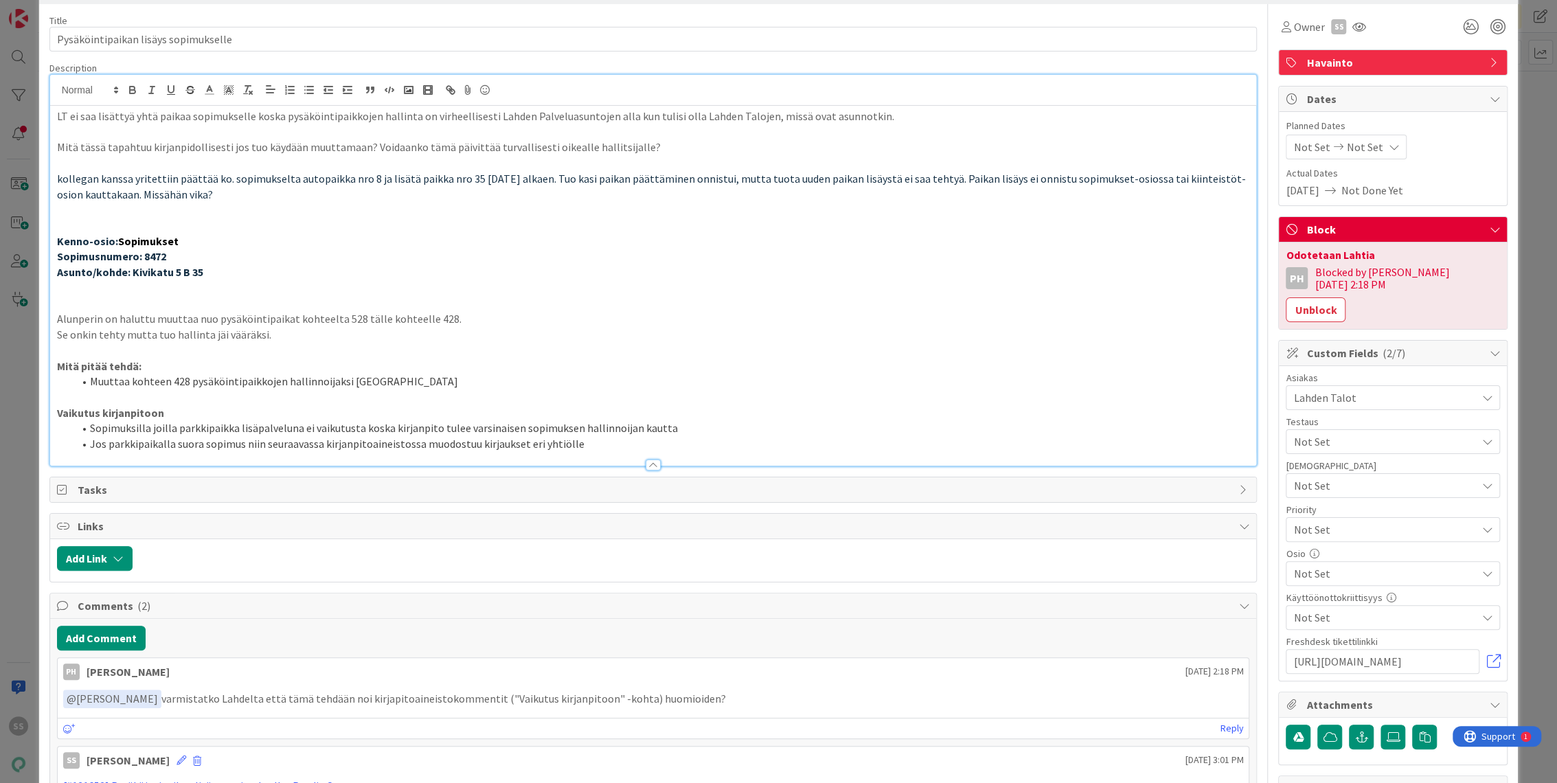
scroll to position [76, 0]
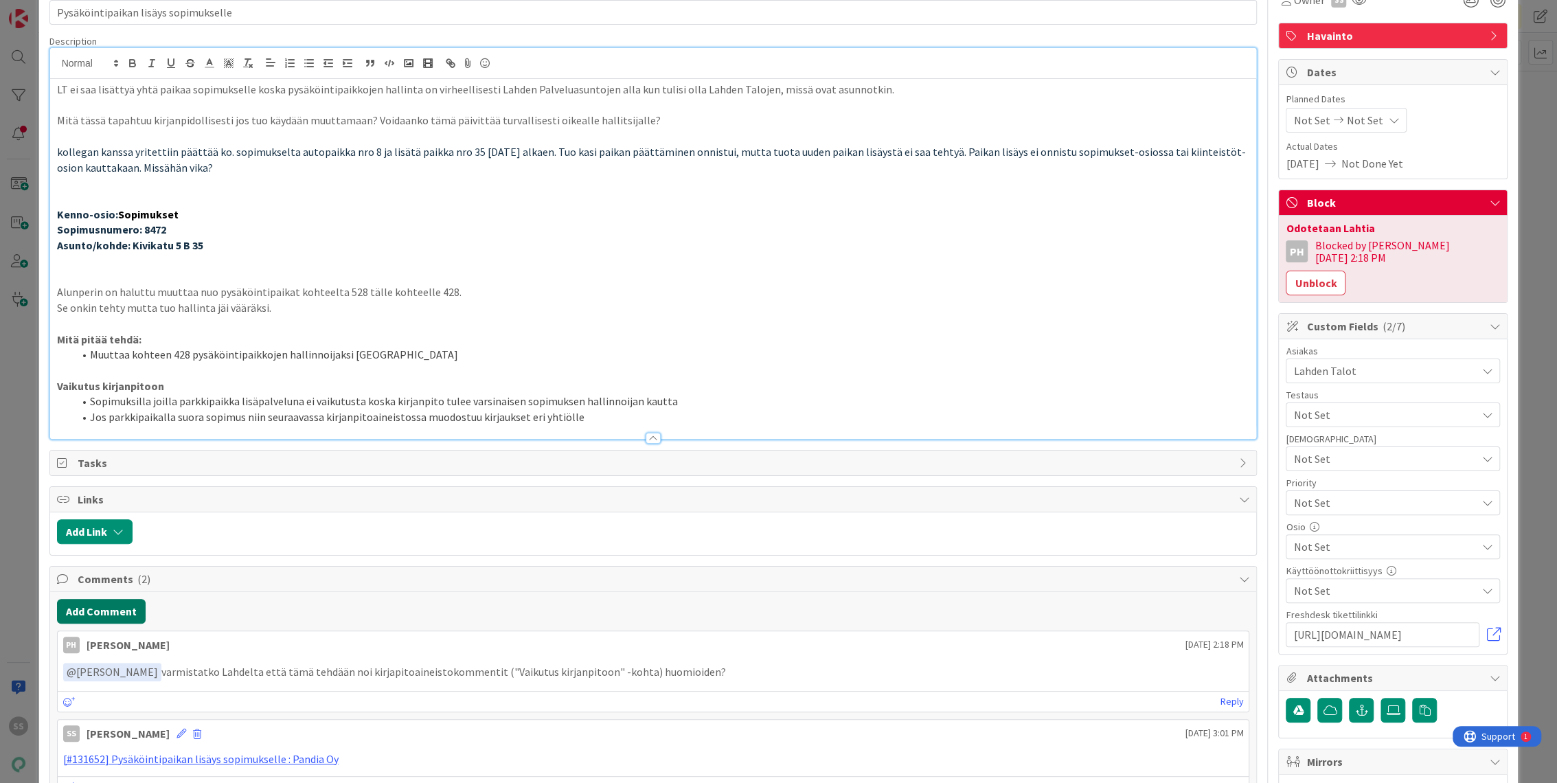
click at [115, 615] on button "Add Comment" at bounding box center [101, 611] width 89 height 25
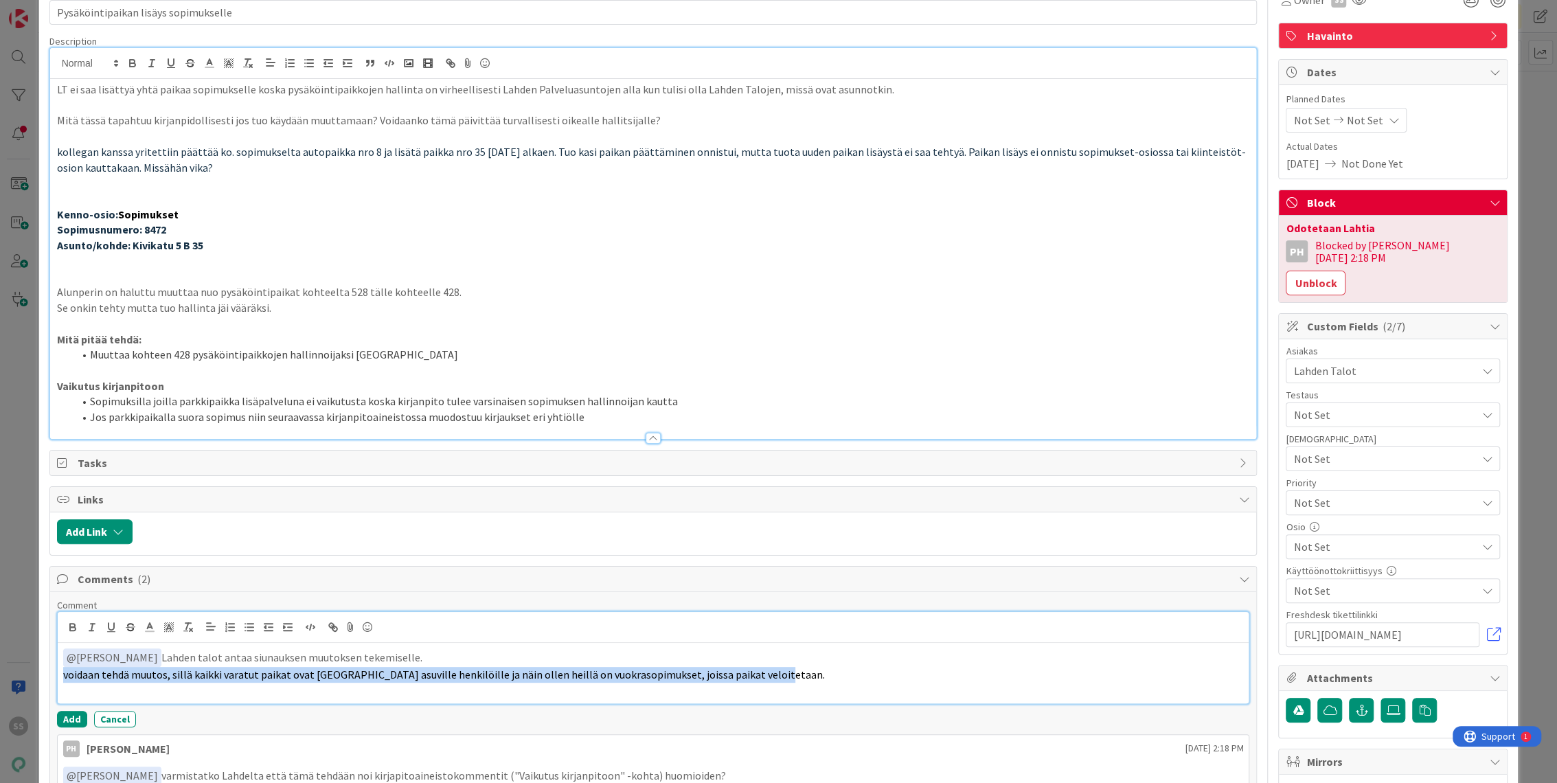
drag, startPoint x: 781, startPoint y: 679, endPoint x: 49, endPoint y: 675, distance: 731.9
click at [49, 675] on div "Comments ( 2 ) Comment ﻿ @ [PERSON_NAME] ﻿ Lahden talot antaa siunauksen muutok…" at bounding box center [653, 737] width 1208 height 343
click at [96, 623] on icon "button" at bounding box center [92, 627] width 12 height 12
click at [74, 718] on button "Add" at bounding box center [72, 719] width 30 height 16
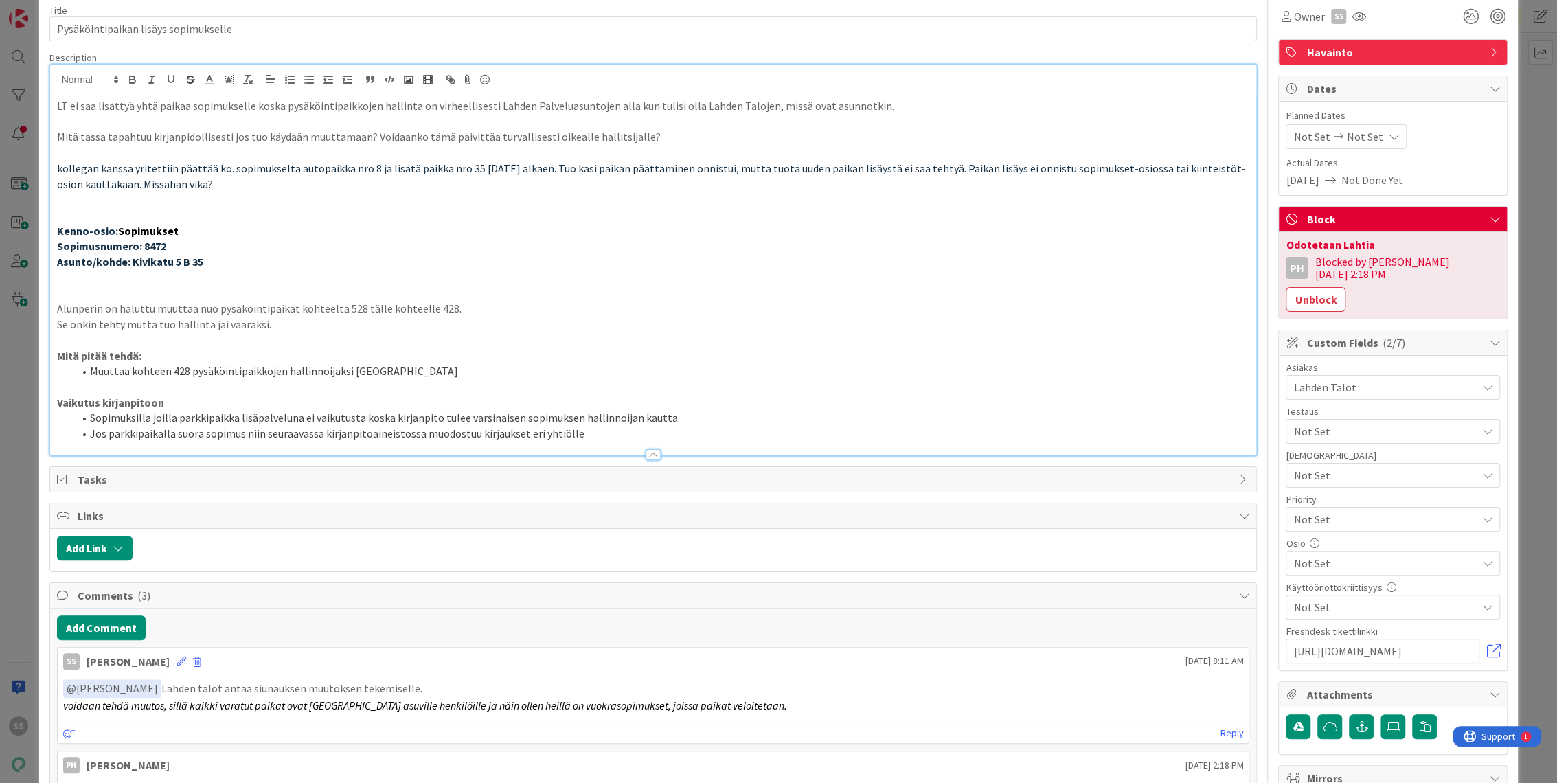
scroll to position [0, 0]
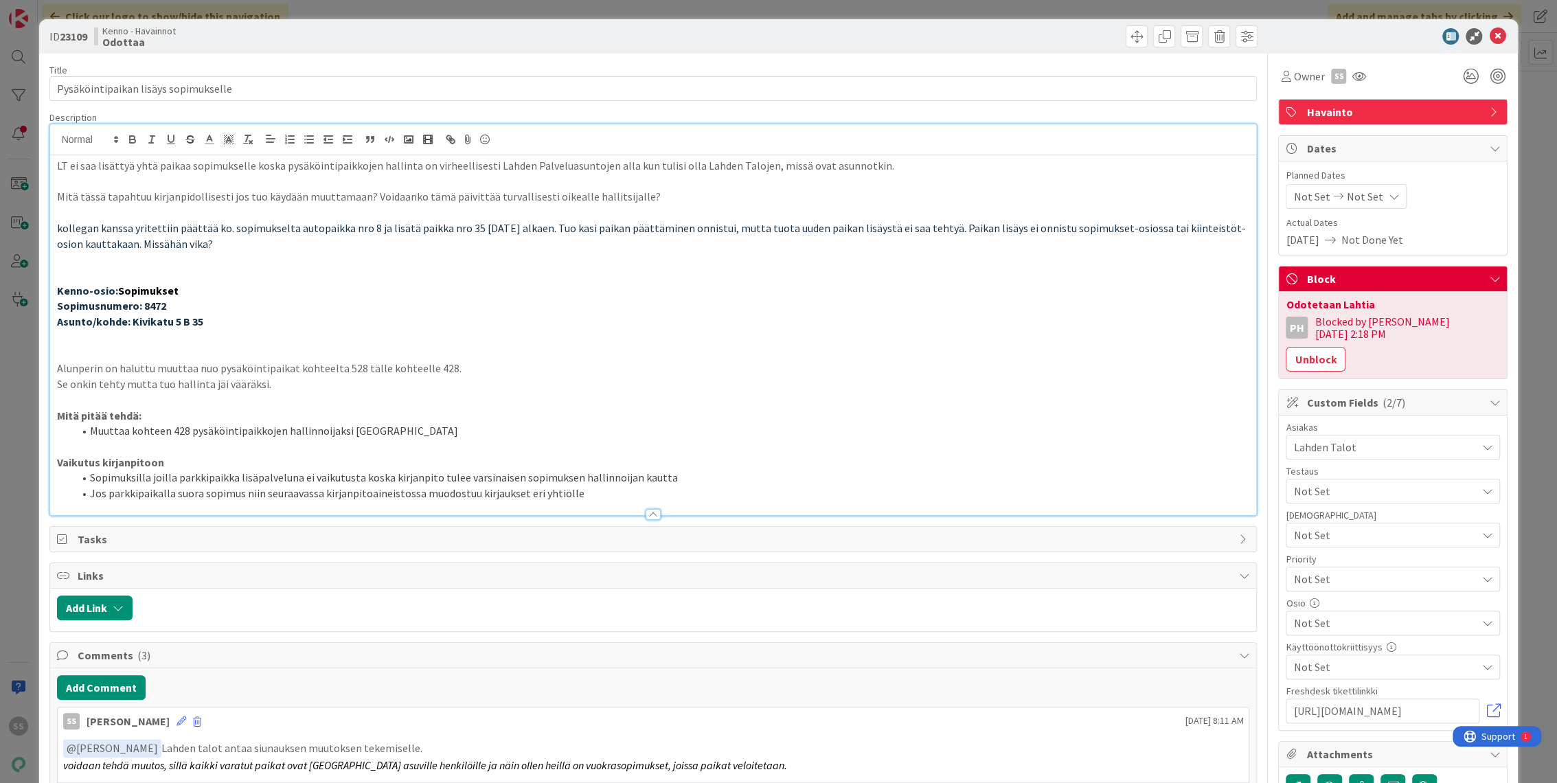
drag, startPoint x: 974, startPoint y: 299, endPoint x: 1097, endPoint y: 305, distance: 123.1
click at [1097, 305] on p "Sopimusnumero: 8472" at bounding box center [653, 306] width 1193 height 16
